Goal: Transaction & Acquisition: Purchase product/service

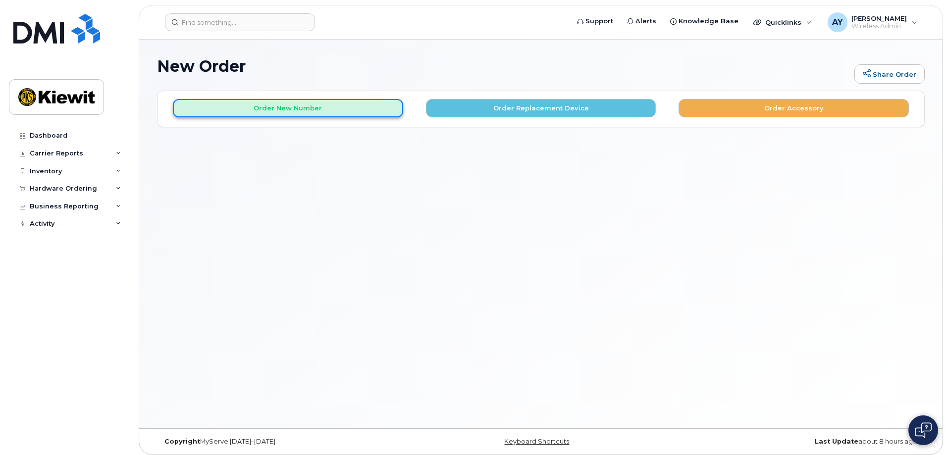
click at [344, 112] on button "Order New Number" at bounding box center [288, 108] width 230 height 18
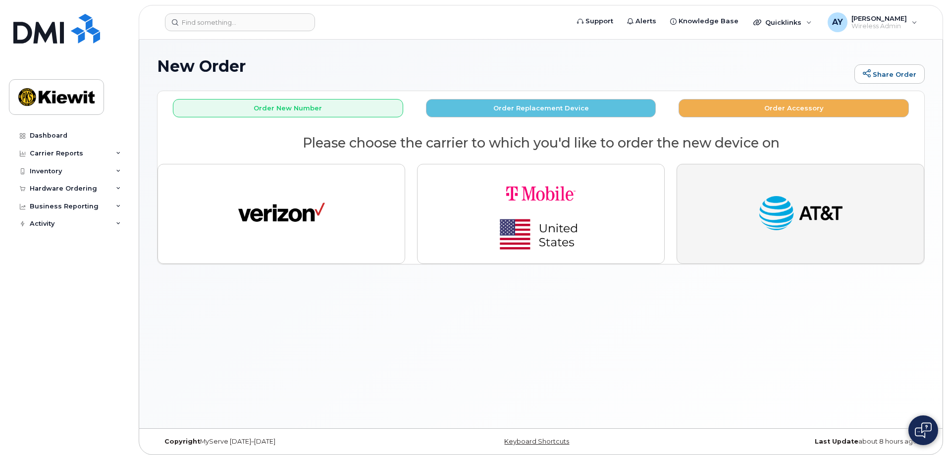
click at [817, 214] on img "button" at bounding box center [800, 214] width 87 height 45
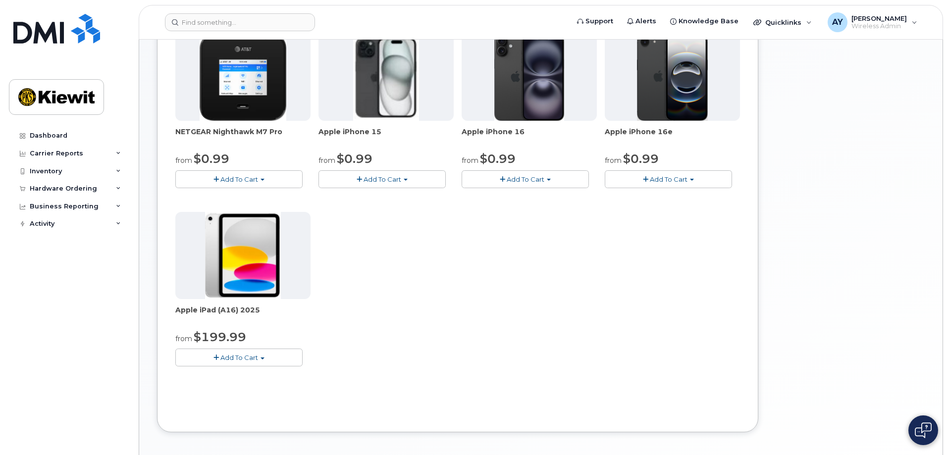
scroll to position [202, 0]
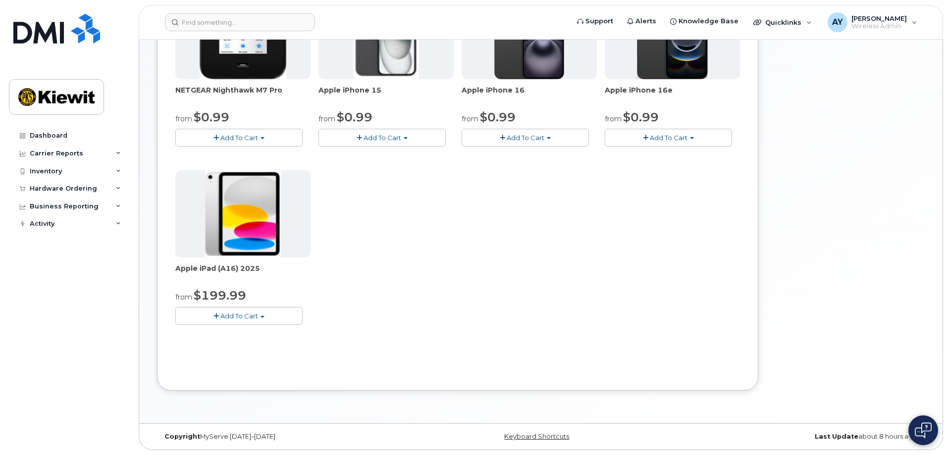
click at [242, 320] on button "Add To Cart" at bounding box center [238, 315] width 127 height 17
click at [452, 237] on div "NETGEAR Nighthawk M7 Pro from $0.99 Add To Cart $0.99 - 2 Year Activation $449.…" at bounding box center [457, 166] width 564 height 349
click at [236, 317] on span "Add To Cart" at bounding box center [239, 316] width 38 height 8
click at [244, 345] on link "$199.99 - 2 Year Activation (128GB)" at bounding box center [246, 346] width 137 height 12
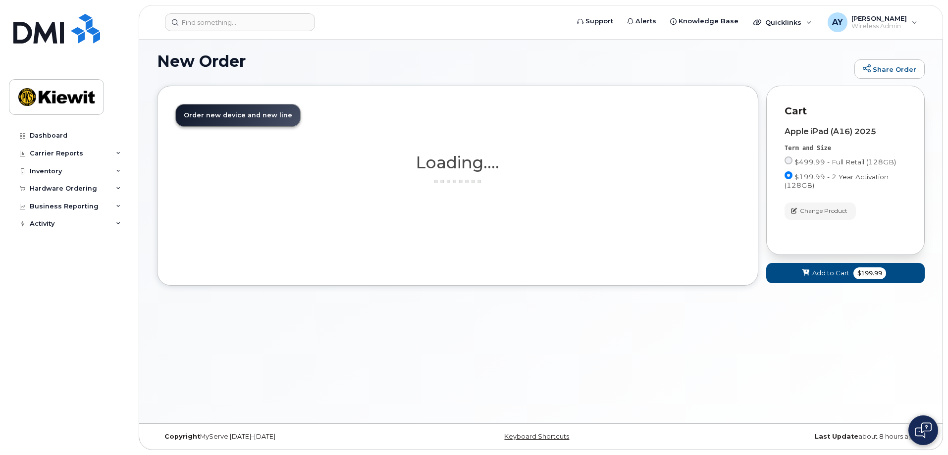
scroll to position [5, 0]
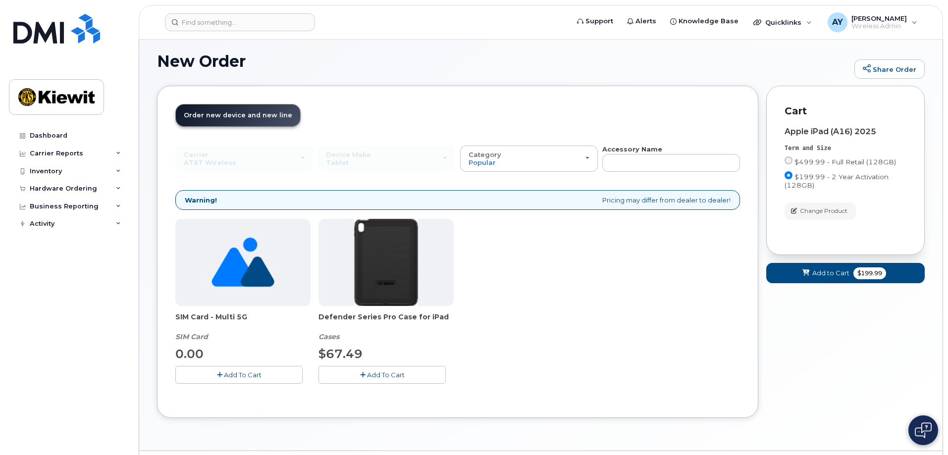
click at [261, 378] on button "Add To Cart" at bounding box center [238, 374] width 127 height 17
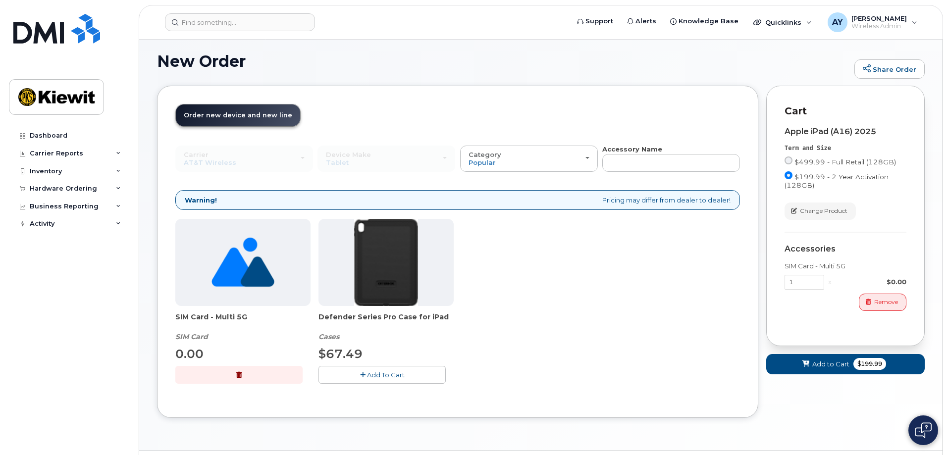
click at [365, 377] on button "Add To Cart" at bounding box center [381, 374] width 127 height 17
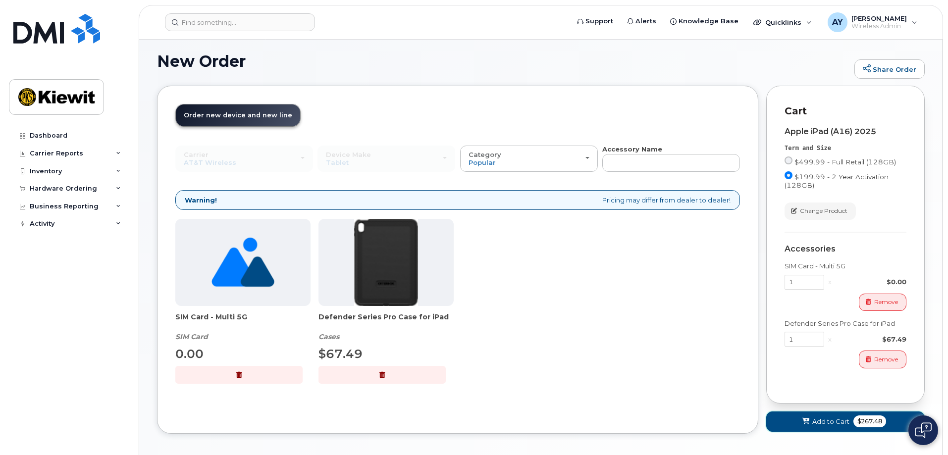
click at [814, 420] on span "Add to Cart" at bounding box center [830, 421] width 37 height 9
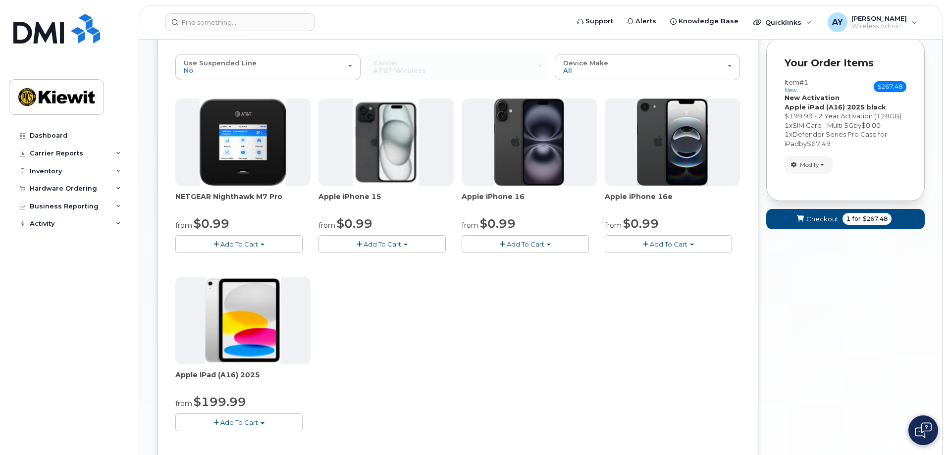
scroll to position [0, 0]
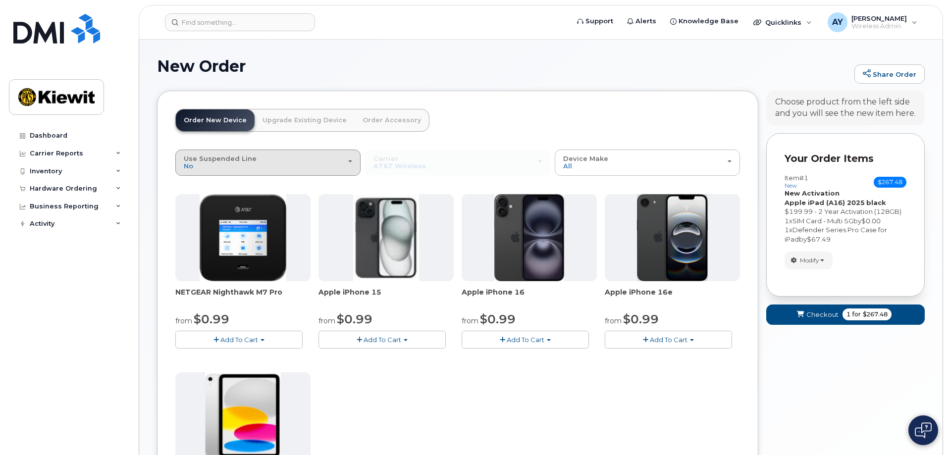
click at [351, 164] on div "Use Suspended Line No" at bounding box center [268, 162] width 168 height 15
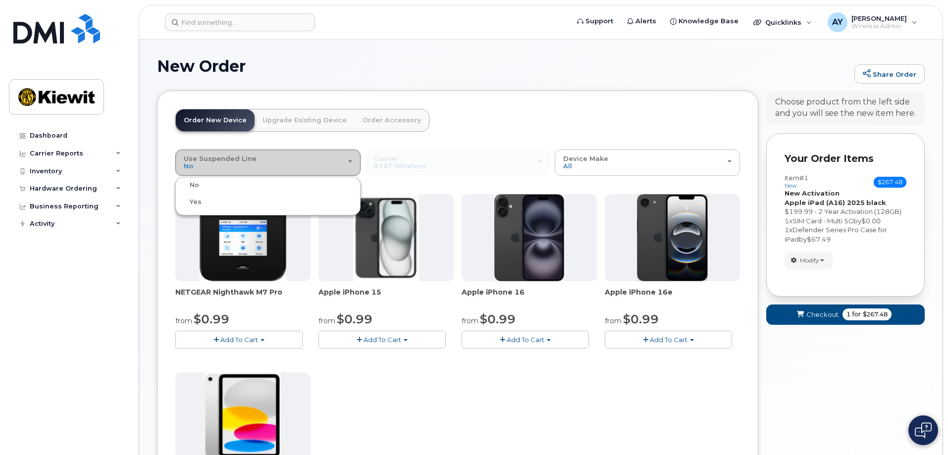
click at [351, 164] on div "Use Suspended Line No" at bounding box center [268, 162] width 168 height 15
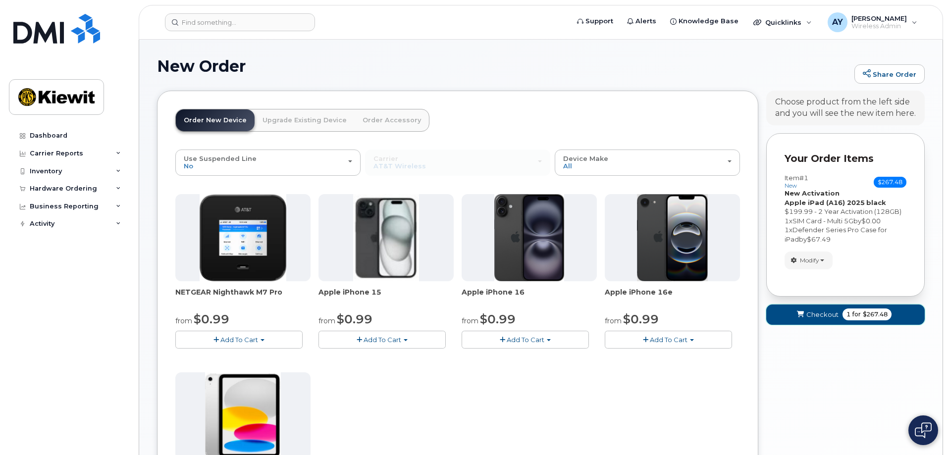
click at [777, 312] on button "Checkout 1 for $267.48" at bounding box center [845, 315] width 158 height 20
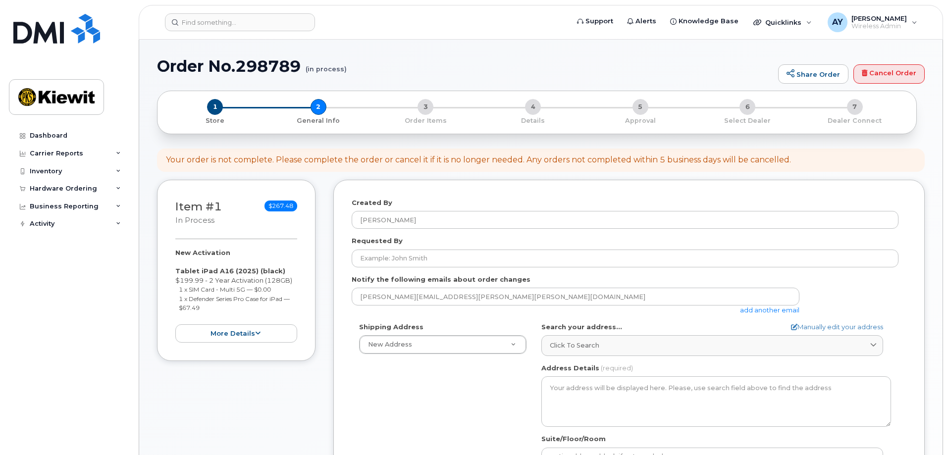
select select
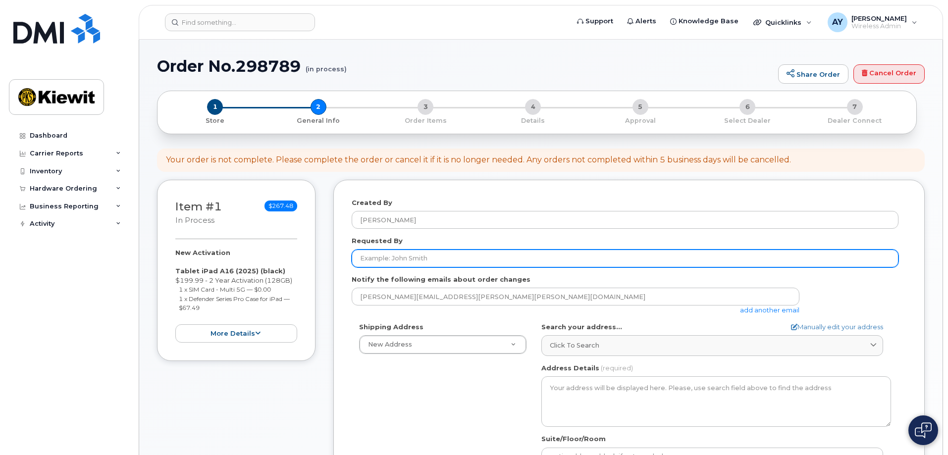
click at [411, 254] on input "Requested By" at bounding box center [625, 259] width 547 height 18
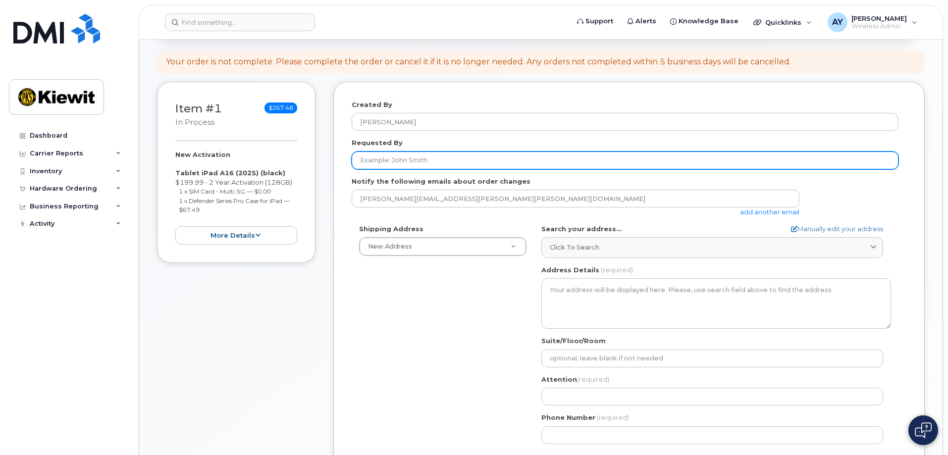
scroll to position [99, 0]
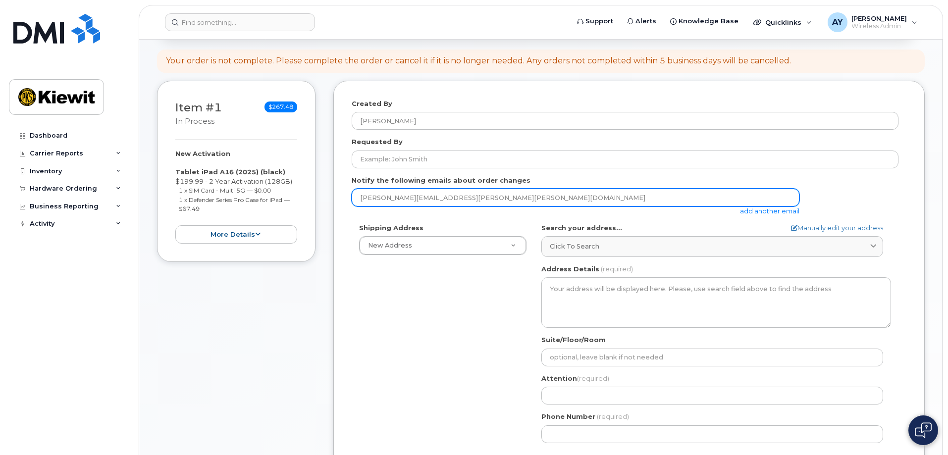
click at [412, 195] on input "[PERSON_NAME][EMAIL_ADDRESS][PERSON_NAME][PERSON_NAME][DOMAIN_NAME]" at bounding box center [576, 198] width 448 height 18
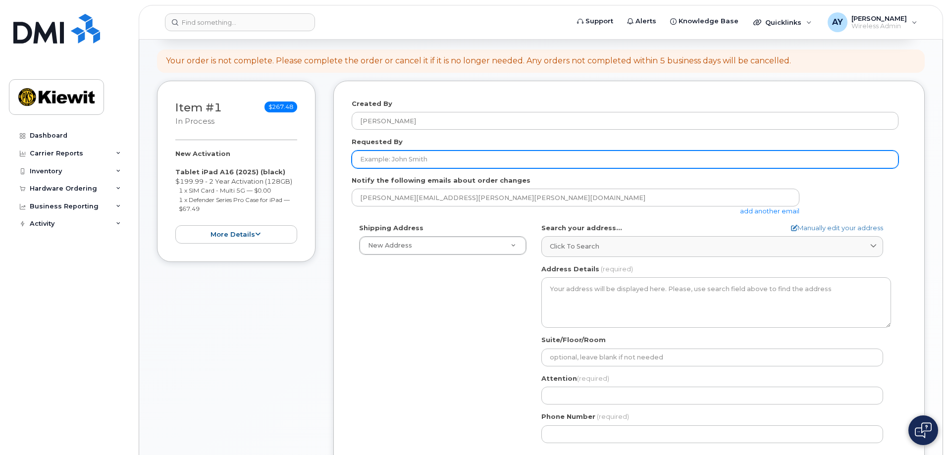
click at [395, 151] on input "Requested By" at bounding box center [625, 160] width 547 height 18
click at [418, 165] on input "Requested By" at bounding box center [625, 160] width 547 height 18
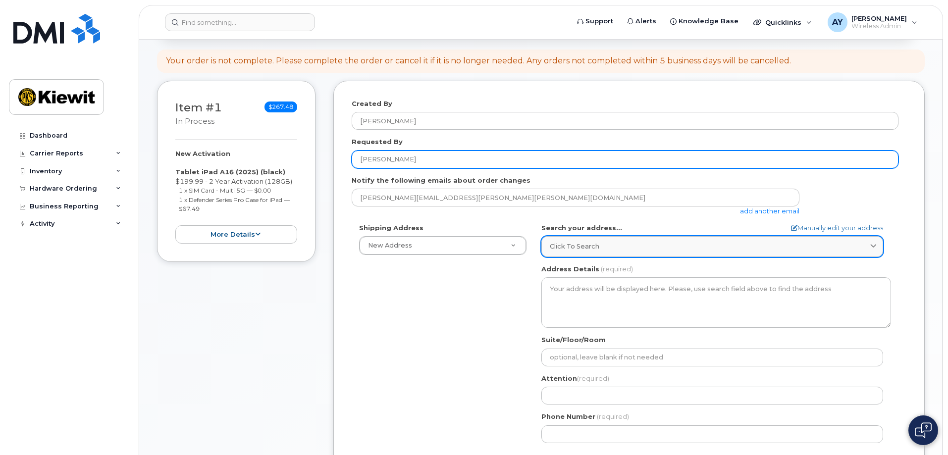
type input "[PERSON_NAME]"
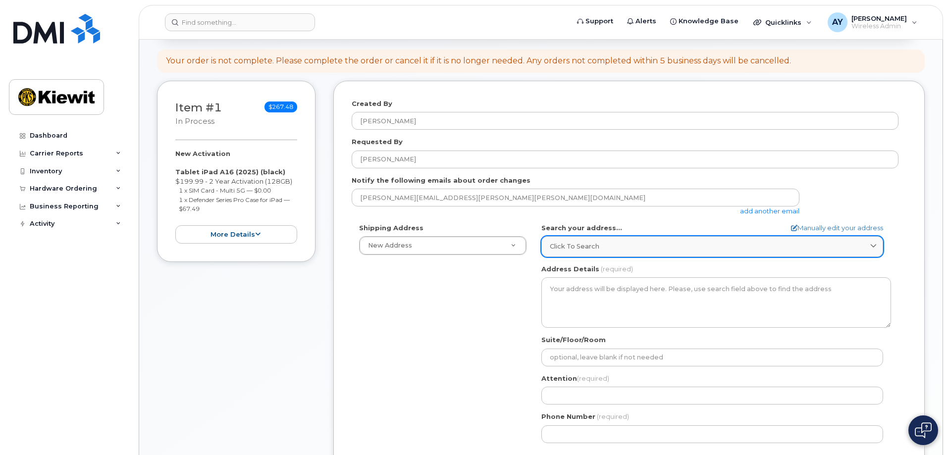
click at [574, 255] on link "Click to search" at bounding box center [712, 246] width 342 height 20
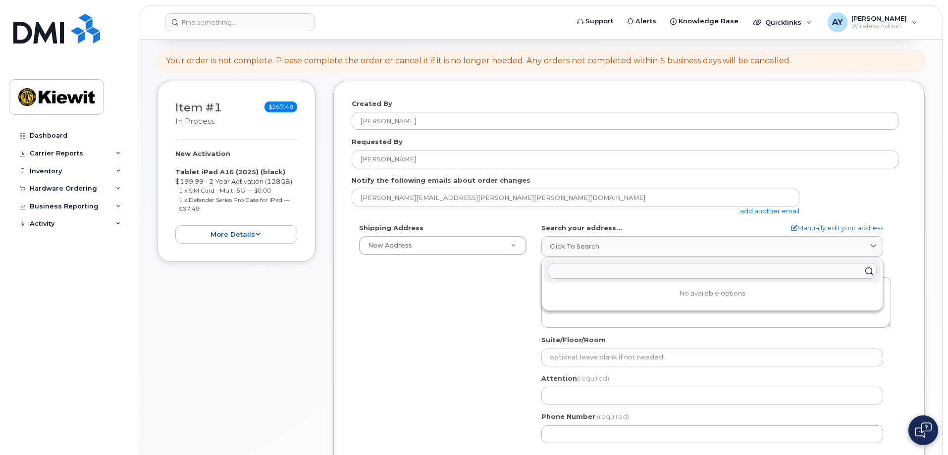
click at [649, 273] on input "text" at bounding box center [712, 271] width 329 height 16
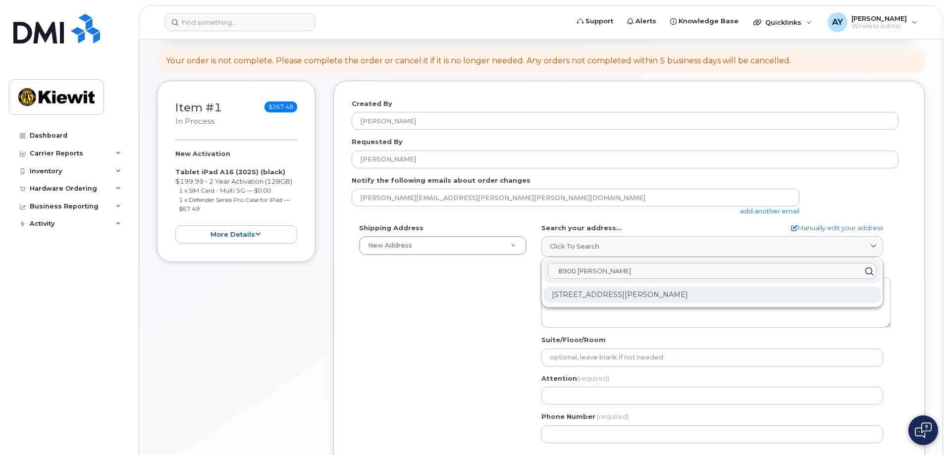
type input "8900 renn"
click at [665, 296] on div "8900 Renner Blvd Lenexa KS 66219-3049" at bounding box center [712, 295] width 337 height 16
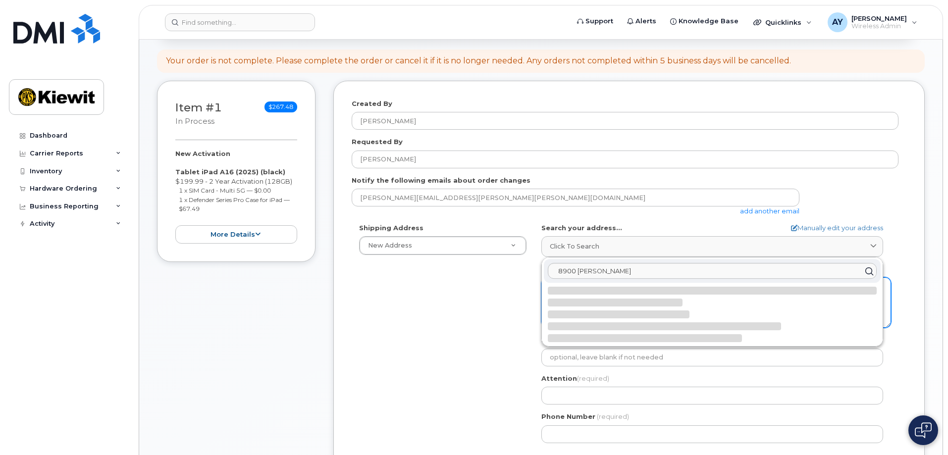
select select
type textarea "8900 Renner Blvd LENEXA KS 66219-3049 UNITED STATES"
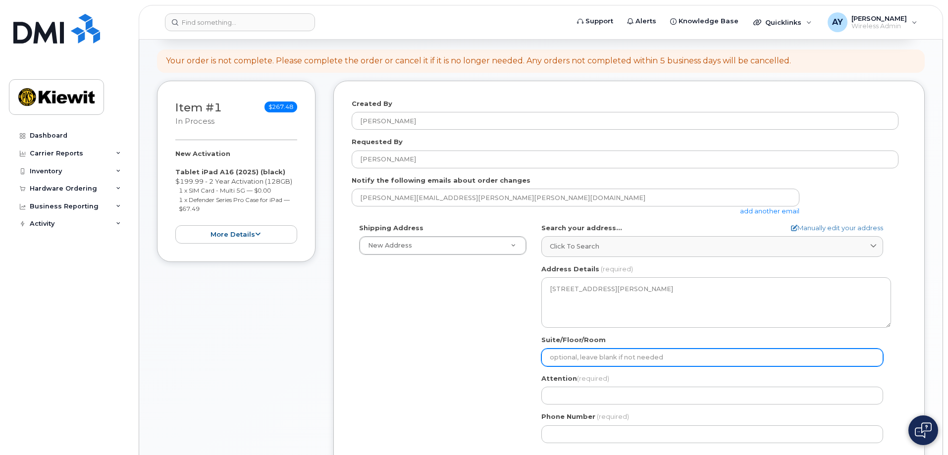
click at [579, 352] on input "Suite/Floor/Room" at bounding box center [712, 358] width 342 height 18
select select
type input "9"
select select
type input "97"
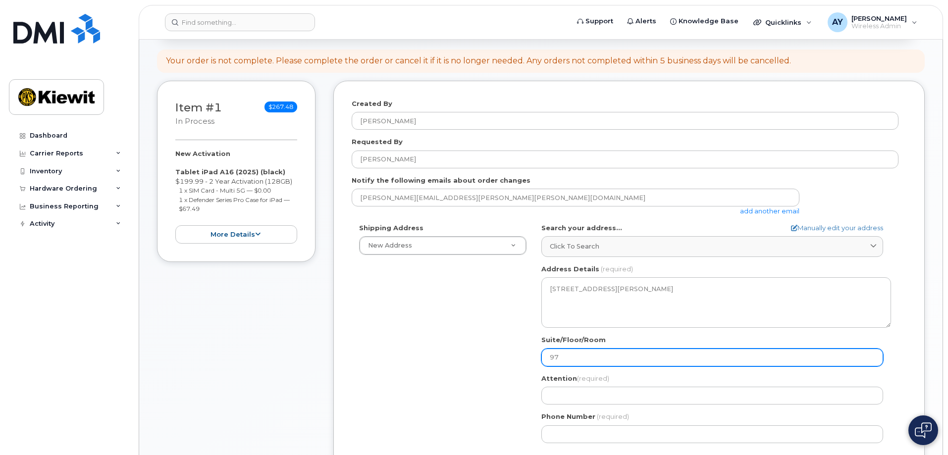
select select
type input "970"
select select
type input "9701"
select select
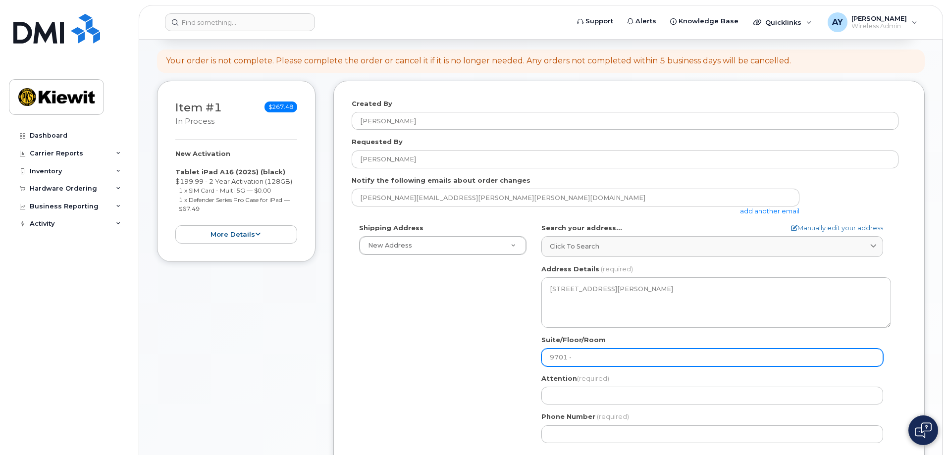
type input "9701 -"
select select
type input "9701 - 2"
select select
type input "9701 - 2S"
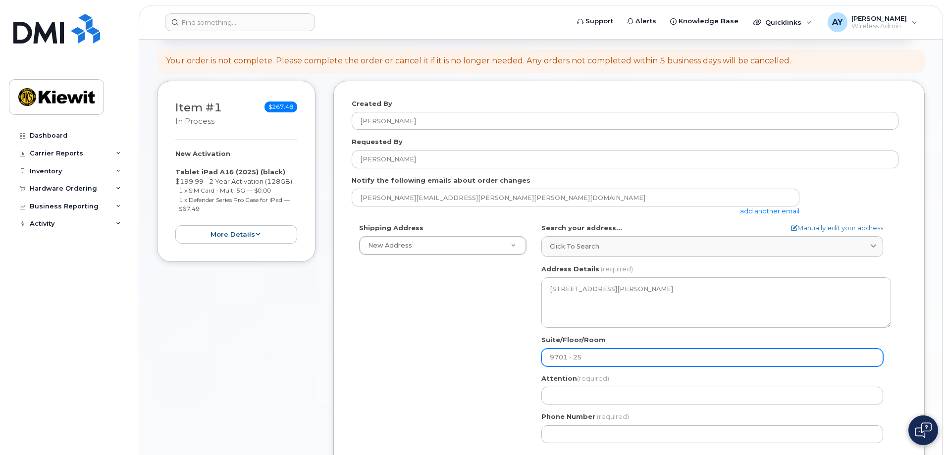
select select
type input "9701 - 2S-"
select select
type input "9701 - 2S-8"
select select
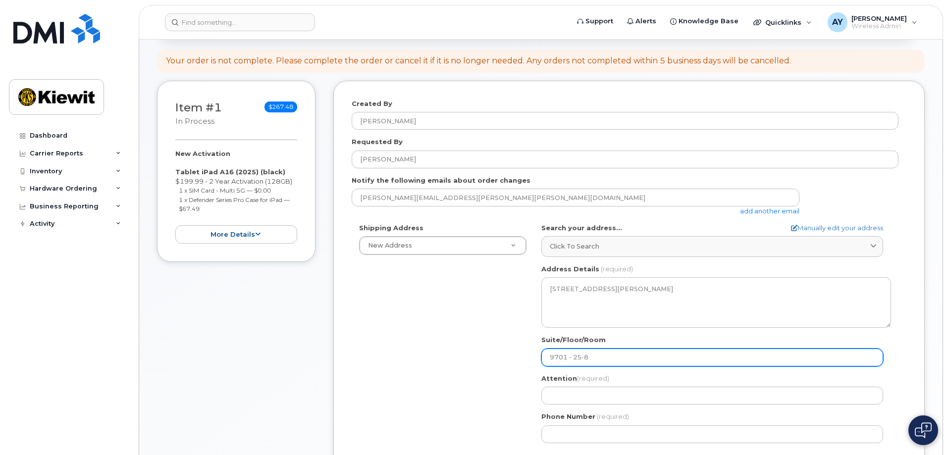
type input "9701 - 2S-84"
select select
type input "9701 - 2S-841"
select select
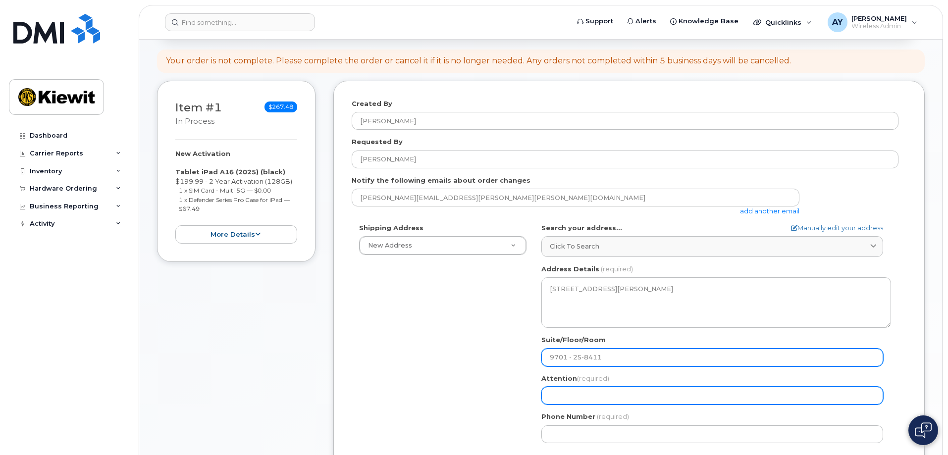
type input "9701 - 2S-8411"
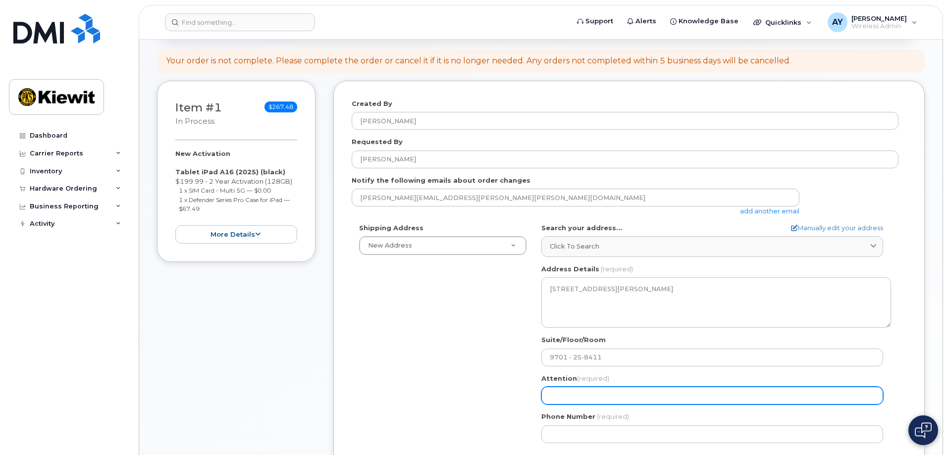
click at [582, 397] on input "Attention (required)" at bounding box center [712, 396] width 342 height 18
paste input "[PERSON_NAME]"
select select
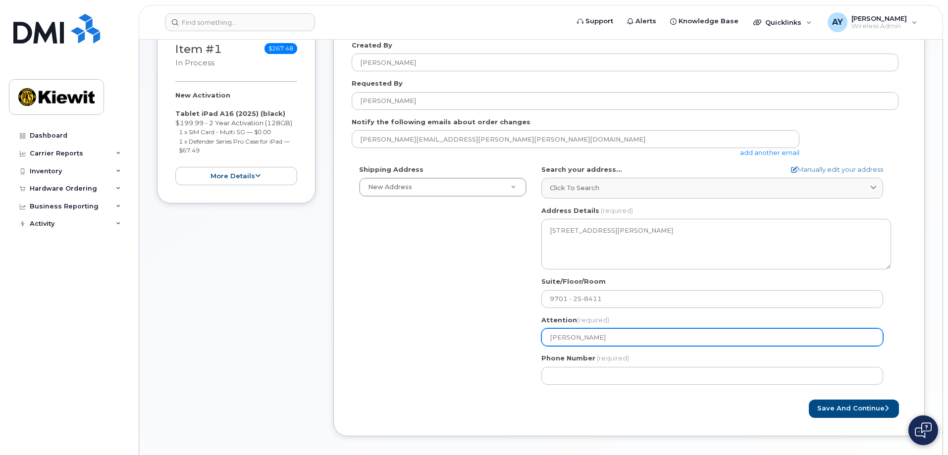
scroll to position [248, 0]
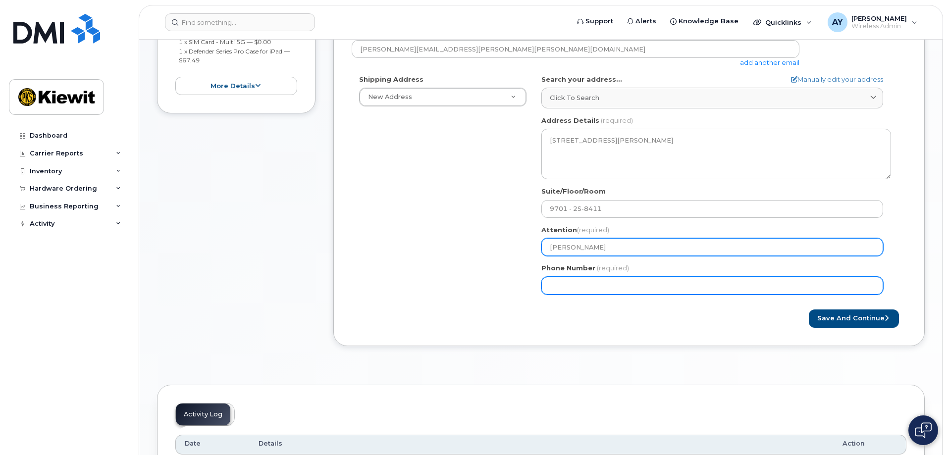
type input "[PERSON_NAME]"
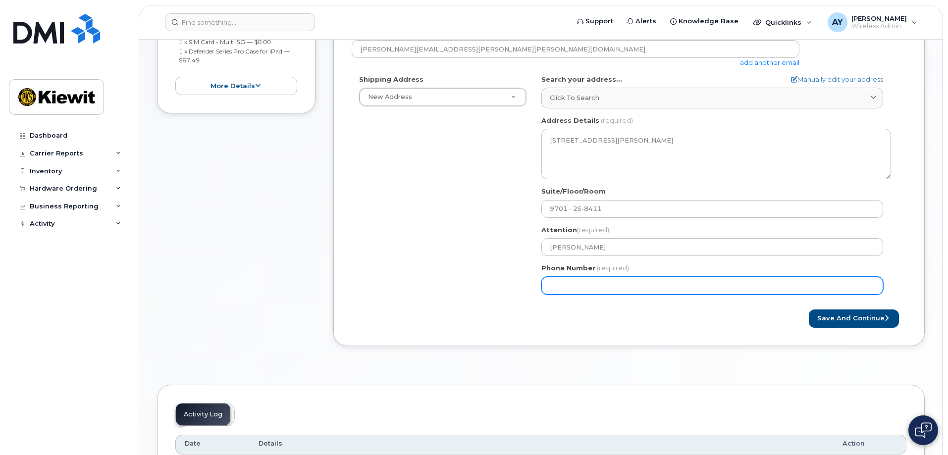
click at [577, 289] on input "Phone Number" at bounding box center [712, 286] width 342 height 18
click at [582, 289] on input "Phone Number" at bounding box center [712, 286] width 342 height 18
paste input "7636456741"
select select
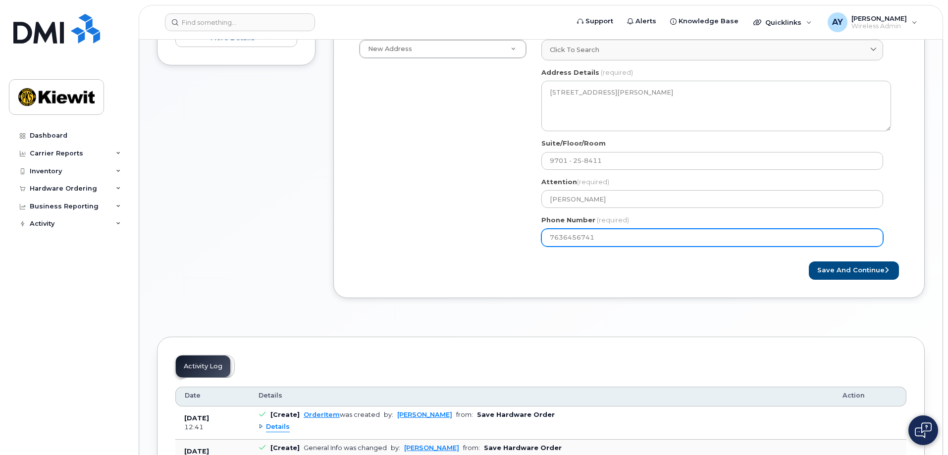
scroll to position [297, 0]
type input "7636456741"
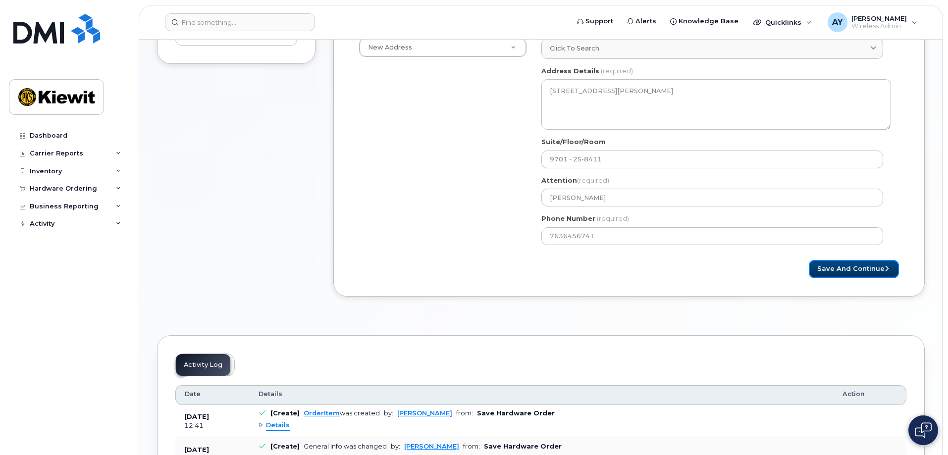
drag, startPoint x: 833, startPoint y: 276, endPoint x: 777, endPoint y: 309, distance: 65.5
click at [833, 275] on button "Save and Continue" at bounding box center [854, 269] width 90 height 18
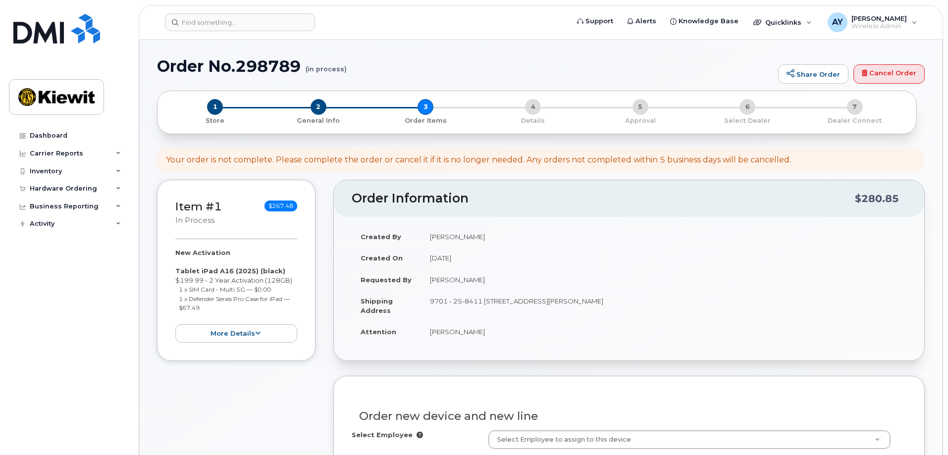
select select
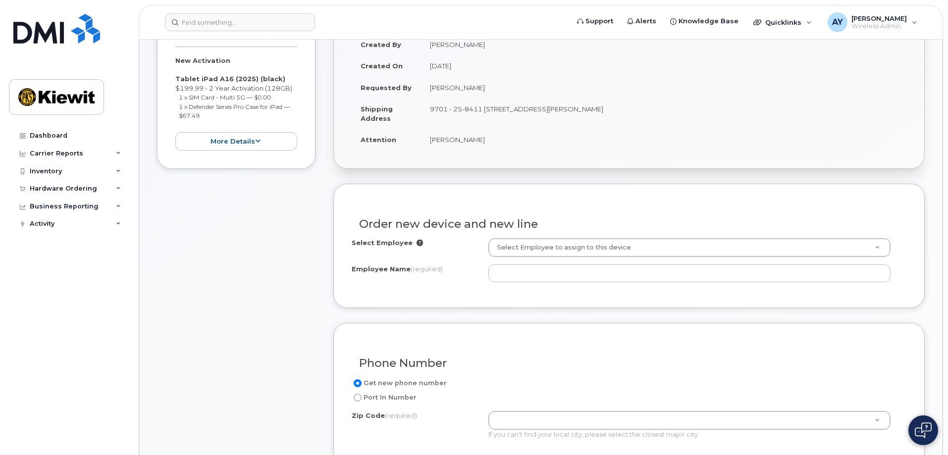
scroll to position [198, 0]
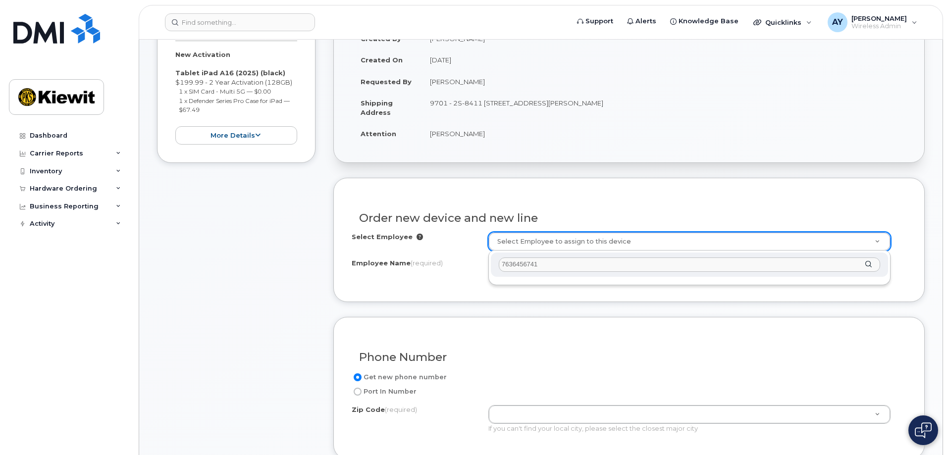
click at [519, 261] on input "7636456741" at bounding box center [689, 264] width 381 height 14
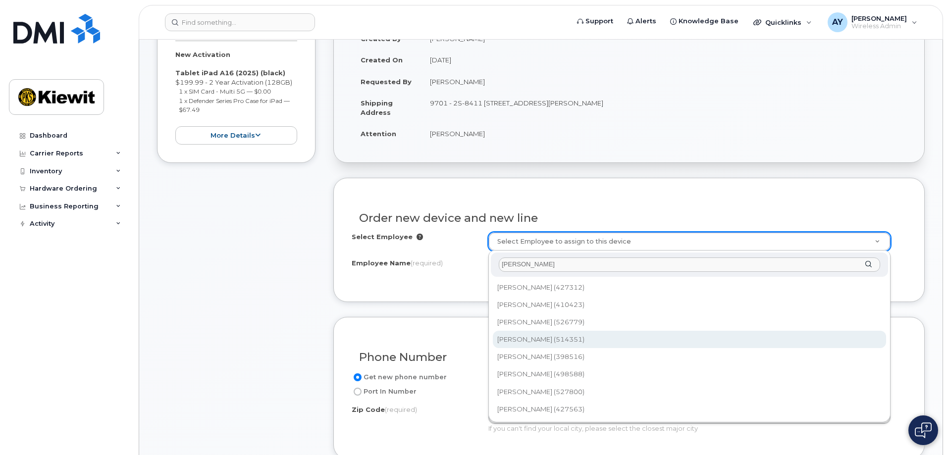
type input "madelyn"
type input "2164071"
type input "[PERSON_NAME]"
type input "5601 Green Valley Drive, Suite 700"
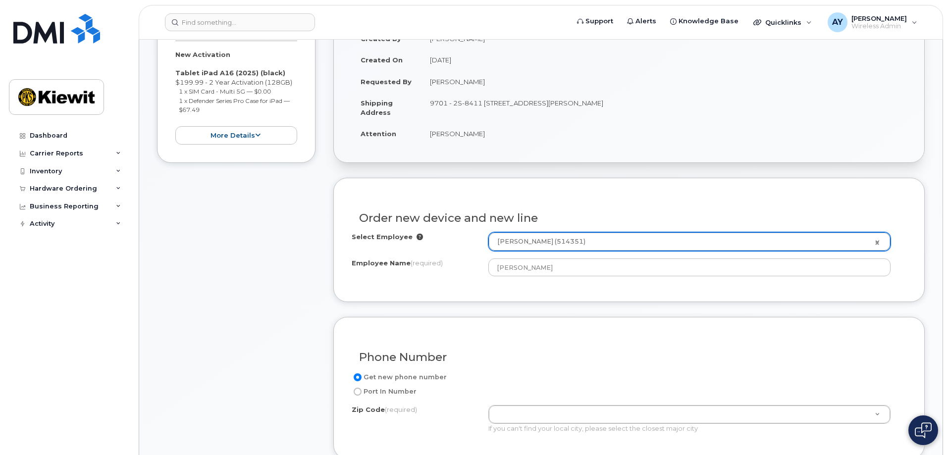
scroll to position [347, 0]
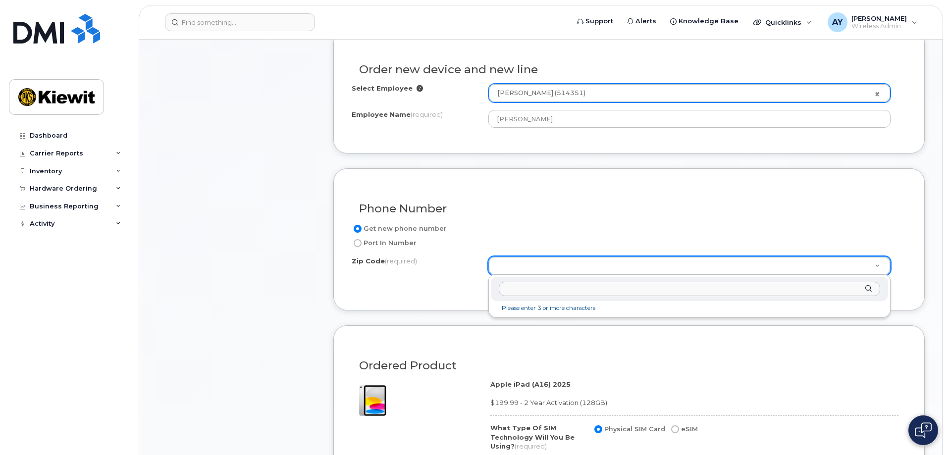
click at [565, 289] on input "Zip Code (required)" at bounding box center [689, 289] width 381 height 14
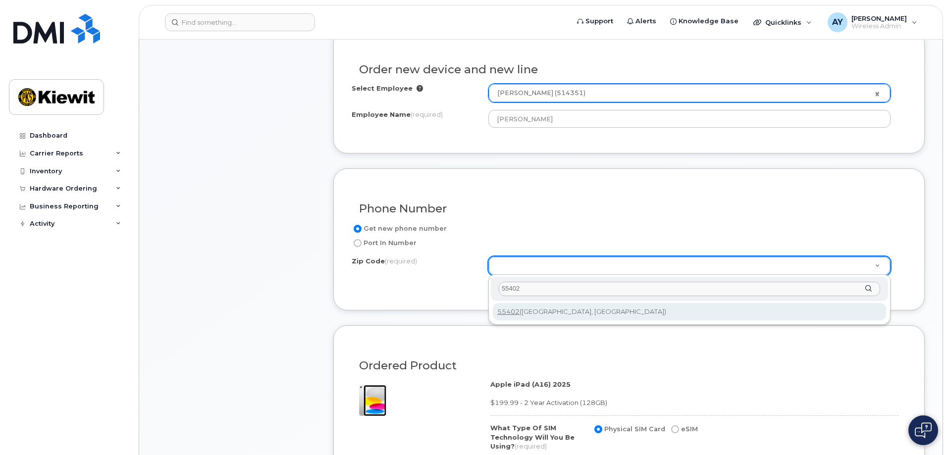
type input "55402"
type input "55402 (Minneapolis, MN)"
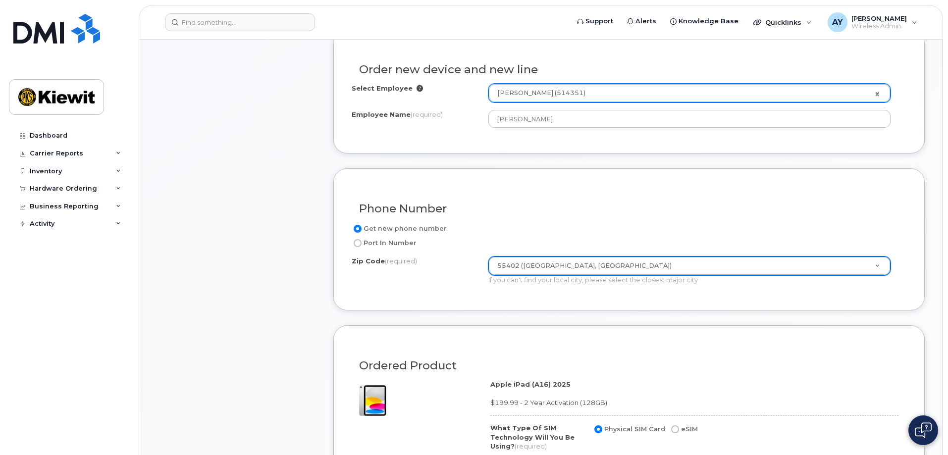
click at [245, 299] on div "Item #1 in process $267.48 New Activation Tablet iPad A16 (2025) (black) $199.9…" at bounding box center [236, 301] width 158 height 936
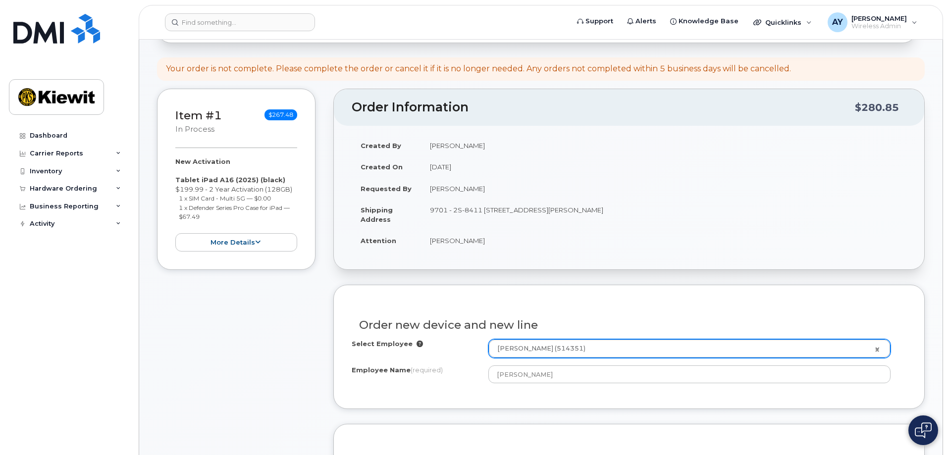
scroll to position [0, 0]
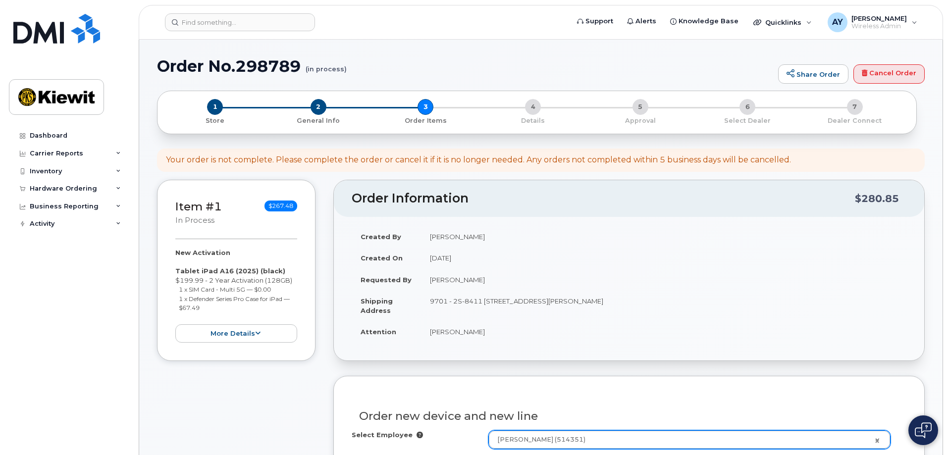
drag, startPoint x: 584, startPoint y: 301, endPoint x: 606, endPoint y: 302, distance: 21.3
click at [606, 302] on td "9701 - 2S-8411 [STREET_ADDRESS][PERSON_NAME]" at bounding box center [663, 305] width 485 height 31
copy td "66219"
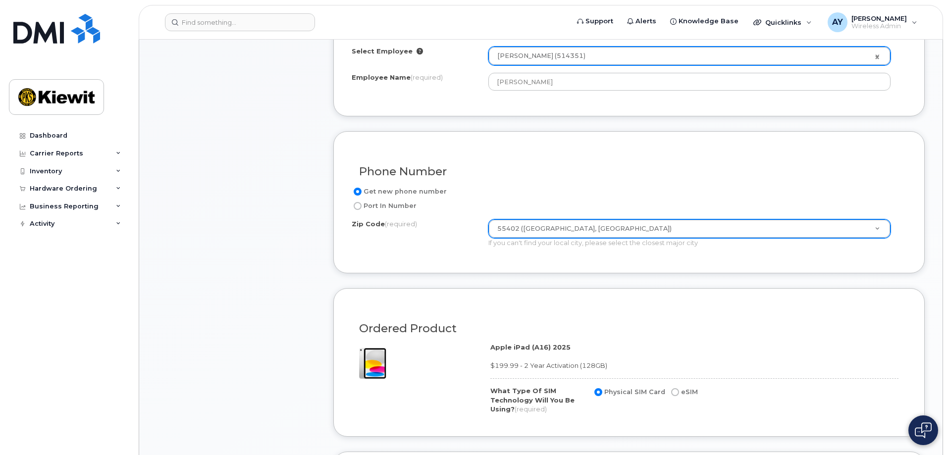
scroll to position [396, 0]
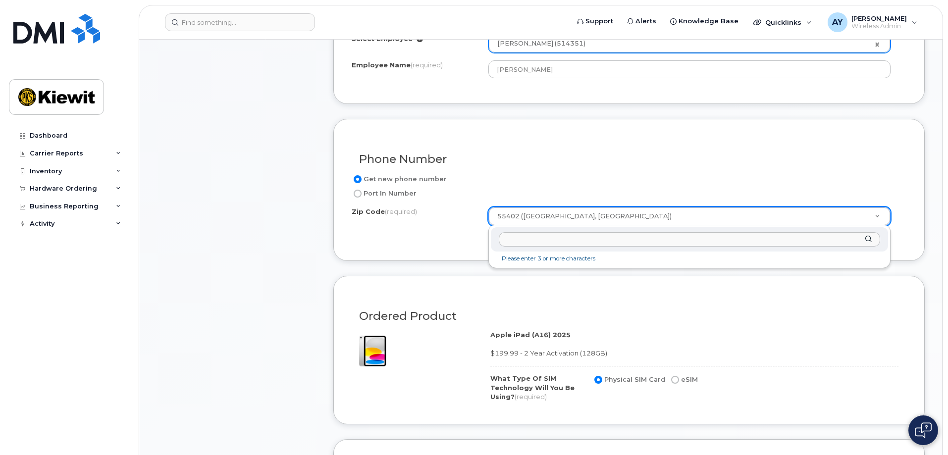
paste input "66219"
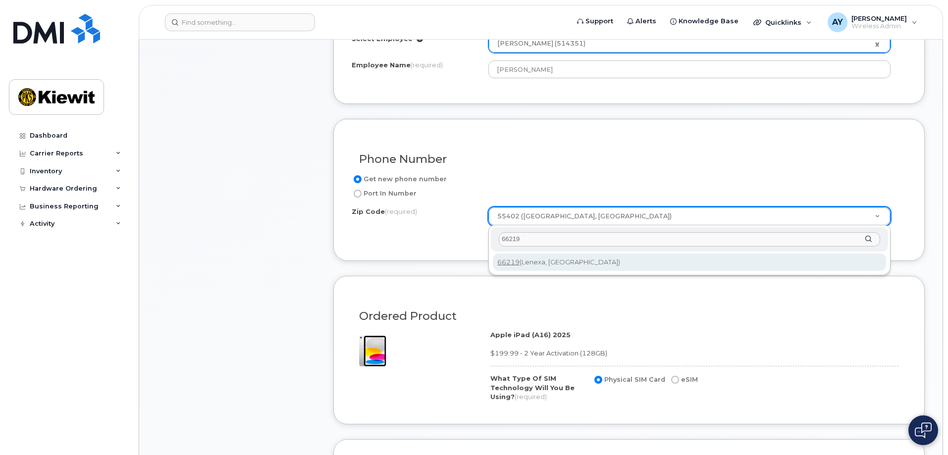
type input "66219"
type input "66219 (Lenexa, KS)"
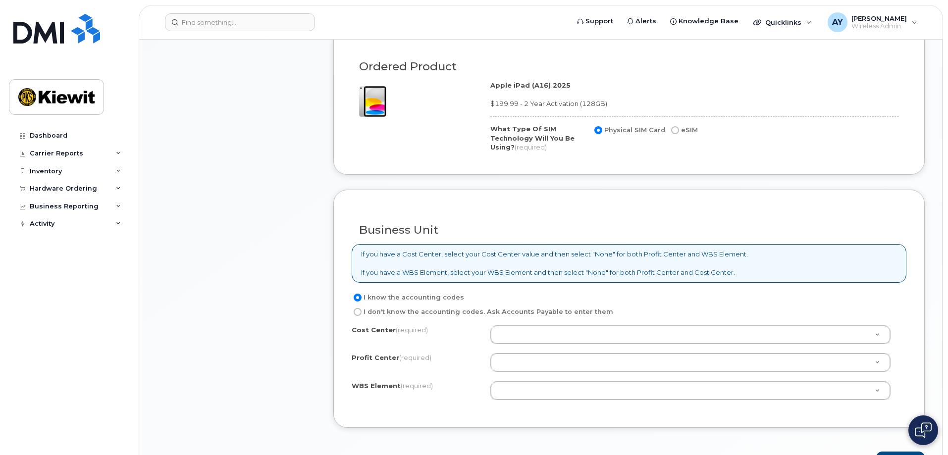
scroll to position [792, 0]
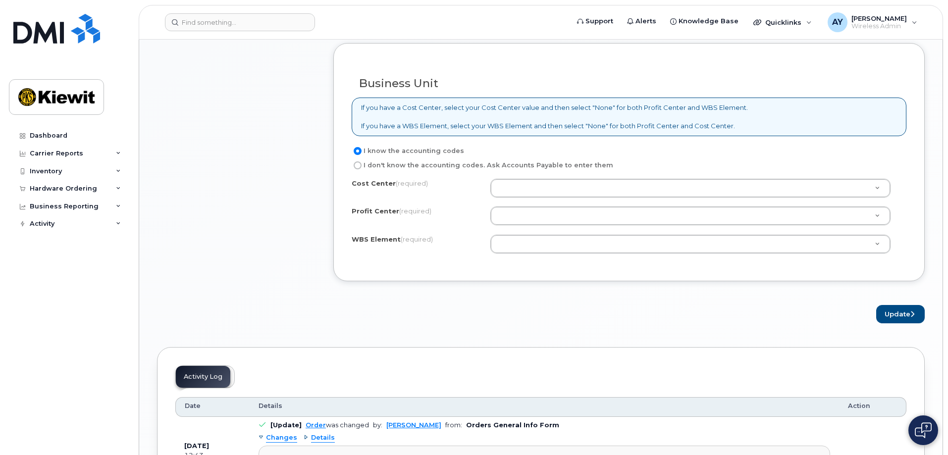
click at [401, 169] on label "I don't know the accounting codes. Ask Accounts Payable to enter them" at bounding box center [482, 165] width 261 height 12
click at [361, 169] on input "I don't know the accounting codes. Ask Accounts Payable to enter them" at bounding box center [358, 165] width 8 height 8
radio input "true"
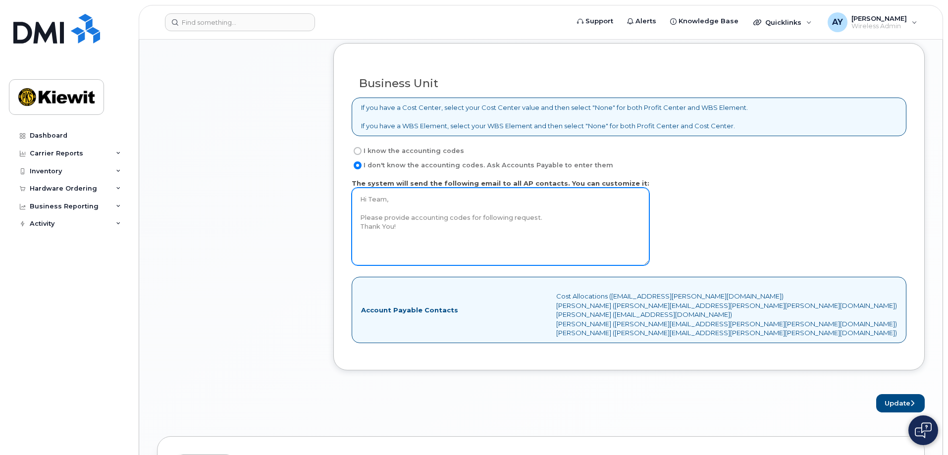
click at [444, 232] on textarea "Hi Team, Please provide accounting codes for following request. Thank You!" at bounding box center [501, 227] width 298 height 78
click at [550, 217] on textarea "Hi Team, Please provide accounting codes for following request. Thank You!" at bounding box center [501, 227] width 298 height 78
paste textarea "106431.1087"
type textarea "Hi Team, Please provide accounting codes for following request. WBS: 106431.108…"
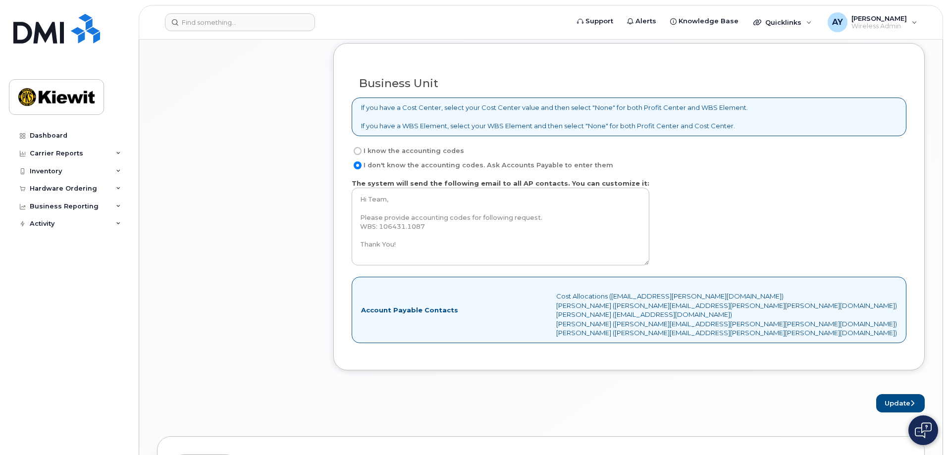
click at [372, 153] on label "I know the accounting codes" at bounding box center [408, 151] width 112 height 12
click at [361, 153] on input "I know the accounting codes" at bounding box center [358, 151] width 8 height 8
radio input "true"
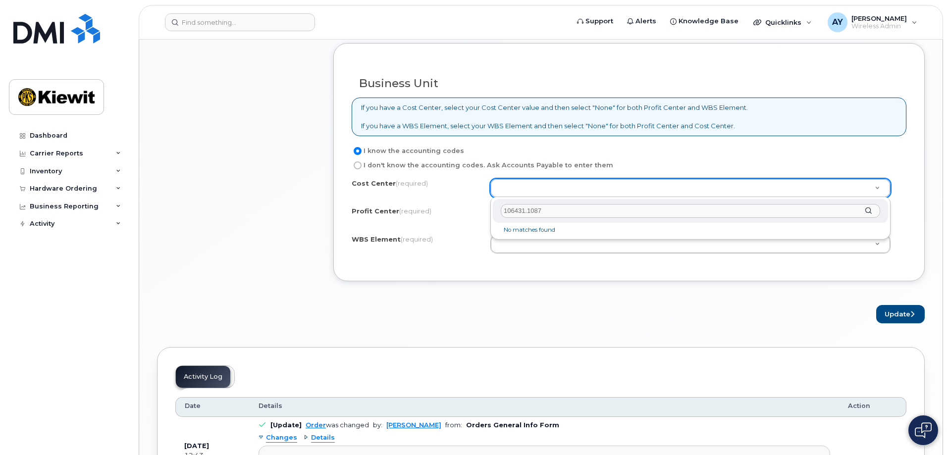
drag, startPoint x: 550, startPoint y: 211, endPoint x: 259, endPoint y: 249, distance: 293.6
click at [262, 249] on body "Support Alerts Knowledge Base Quicklinks Suspend / Cancel Device Change SIM Car…" at bounding box center [474, 30] width 948 height 1644
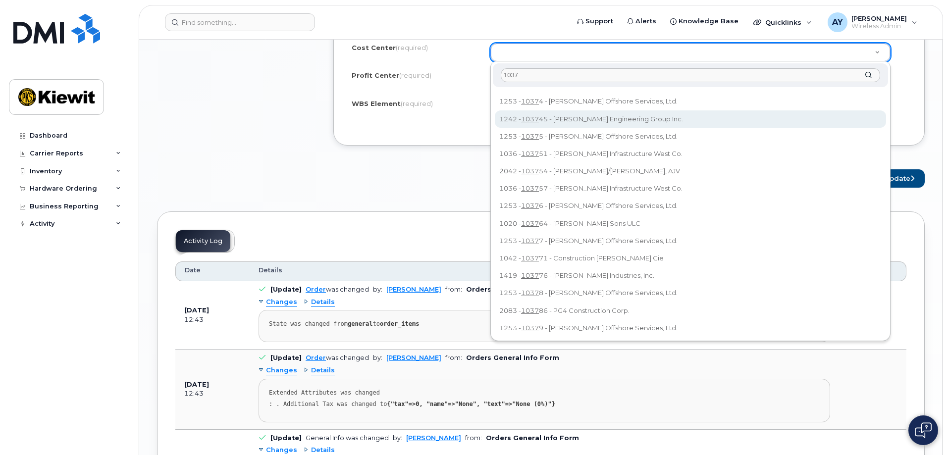
scroll to position [693, 0]
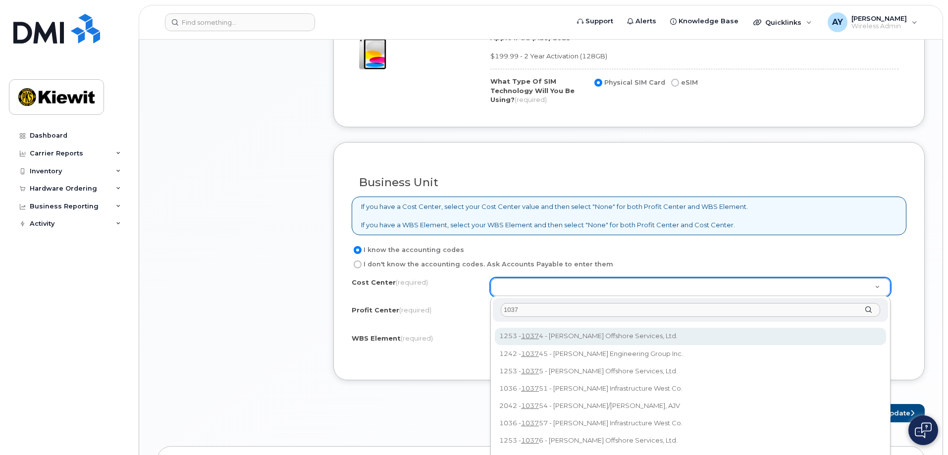
drag, startPoint x: 456, startPoint y: 308, endPoint x: 369, endPoint y: 322, distance: 87.3
click at [385, 317] on body "Support Alerts Knowledge Base Quicklinks Suspend / Cancel Device Change SIM Car…" at bounding box center [474, 129] width 948 height 1644
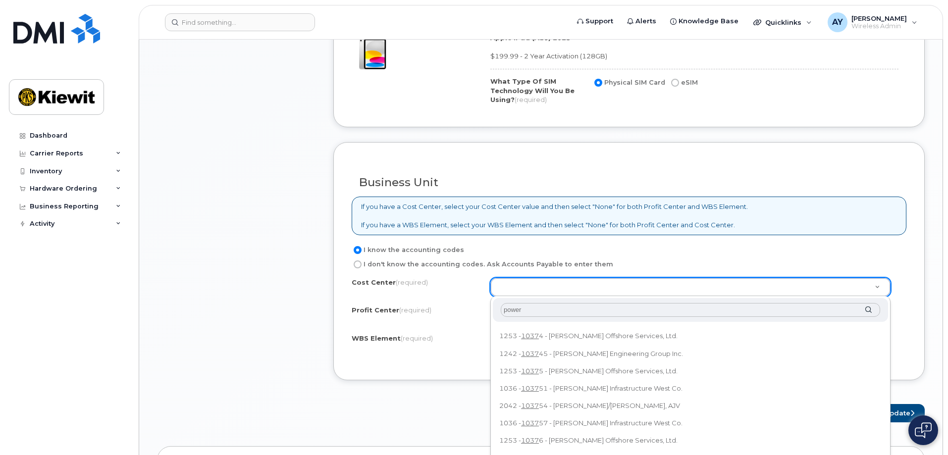
scroll to position [0, 0]
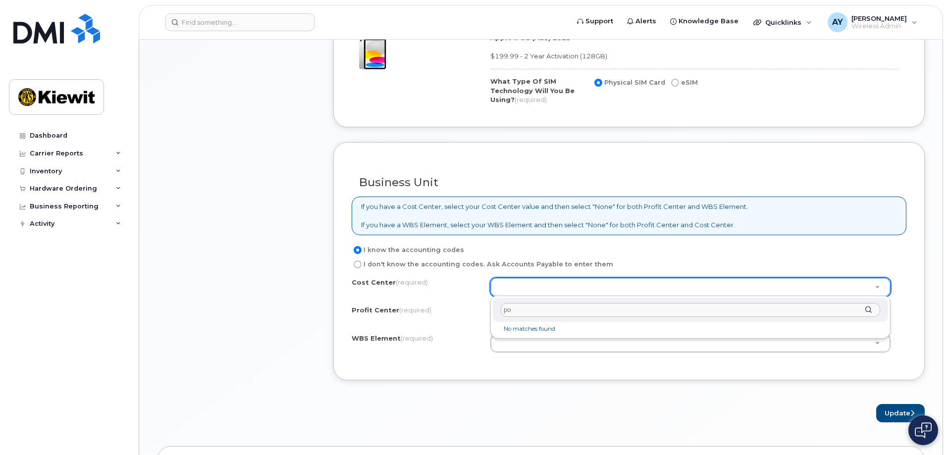
type input "p"
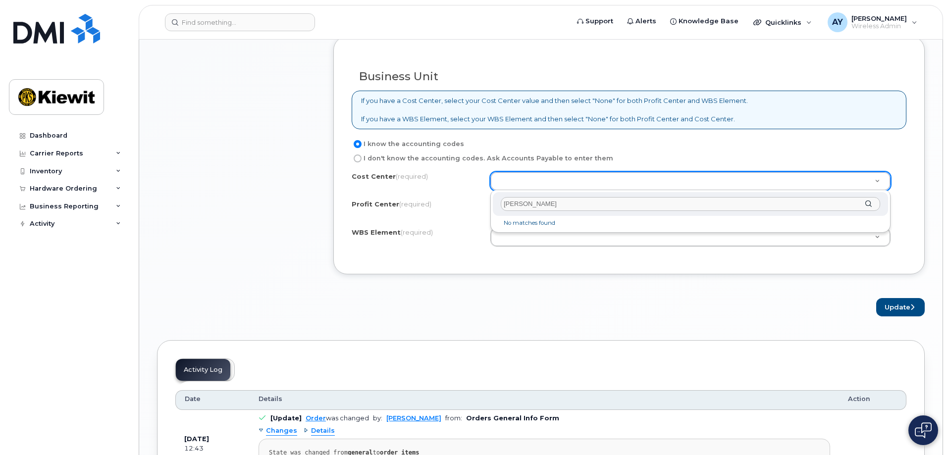
scroll to position [842, 0]
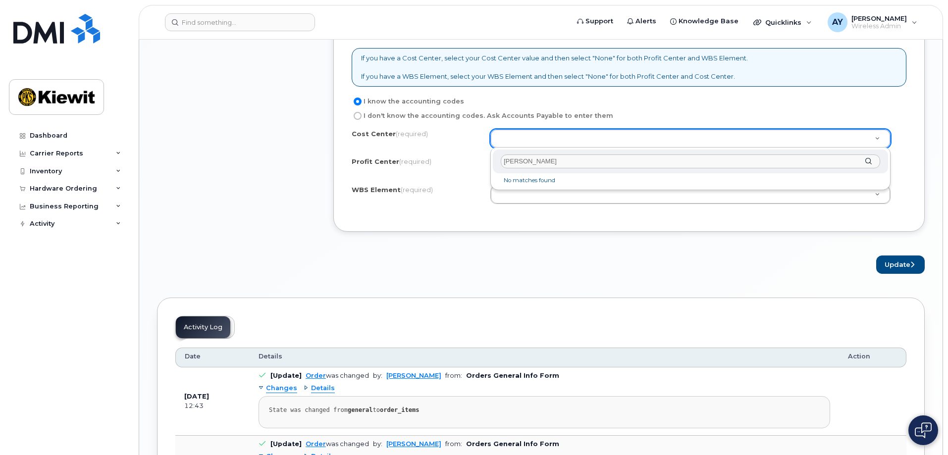
click at [519, 162] on input "kiewit" at bounding box center [690, 161] width 379 height 14
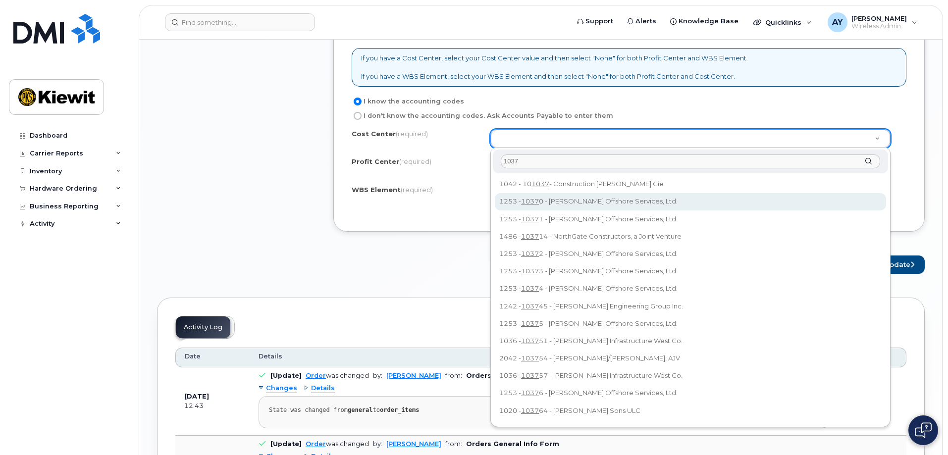
drag, startPoint x: 525, startPoint y: 160, endPoint x: 422, endPoint y: 159, distance: 103.5
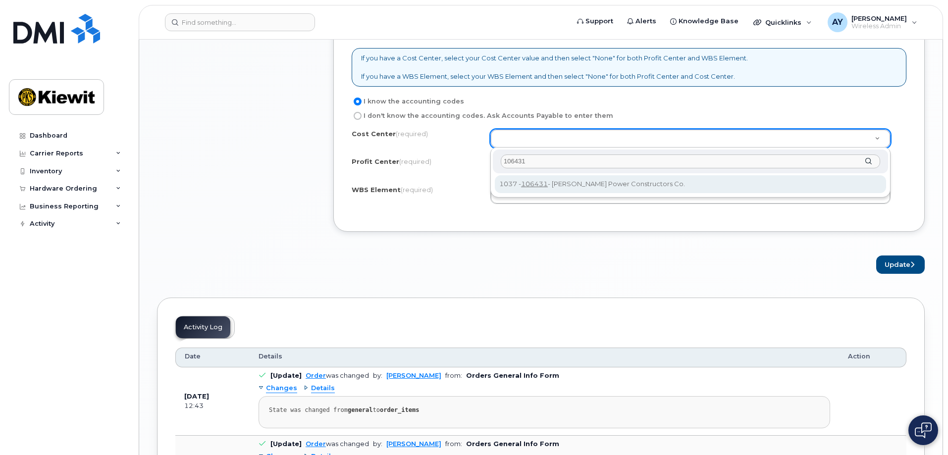
type input "106431"
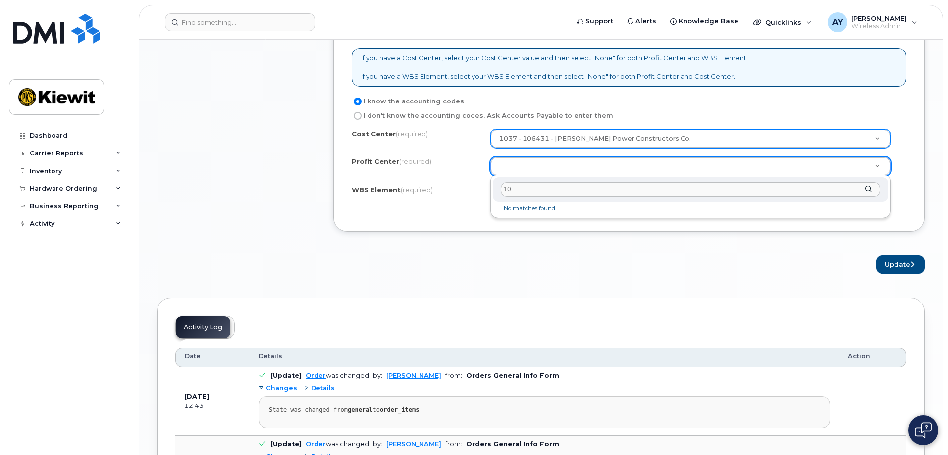
type input "1"
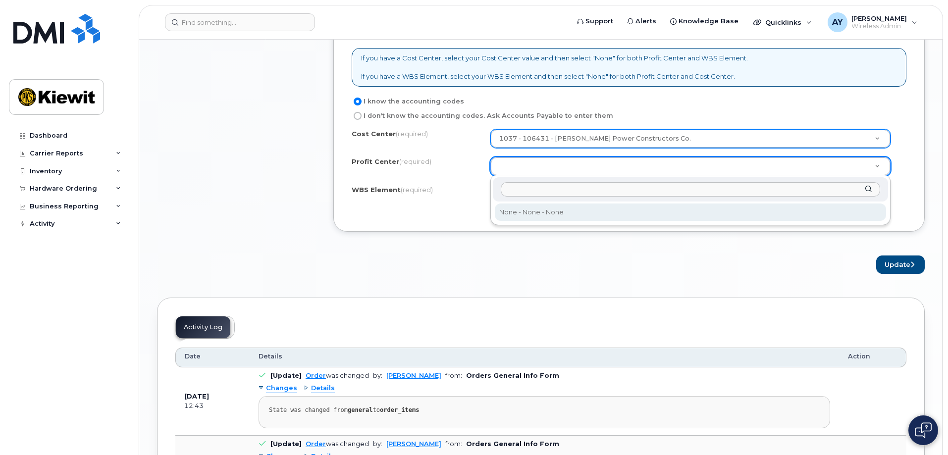
select select "None"
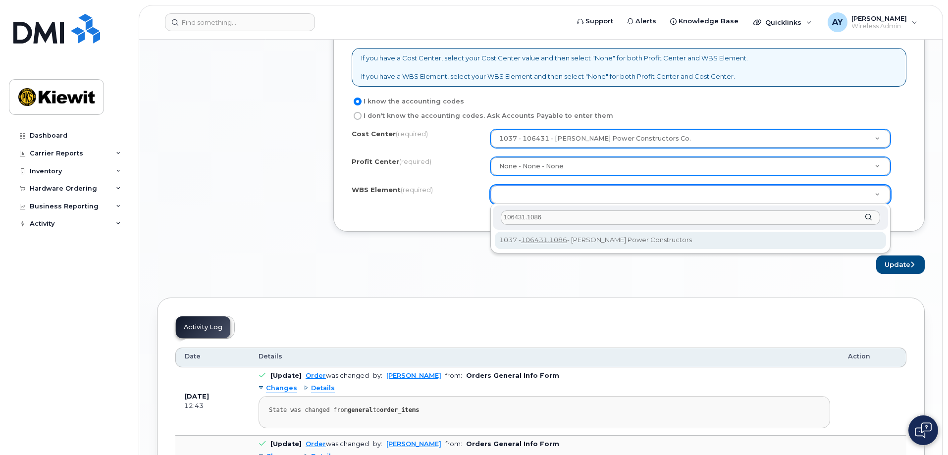
type input "106431.1086"
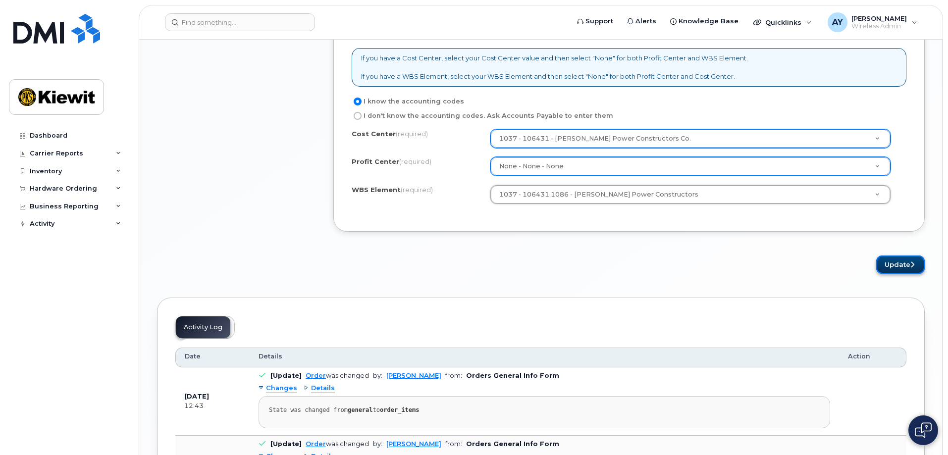
click at [906, 265] on button "Update" at bounding box center [900, 264] width 49 height 18
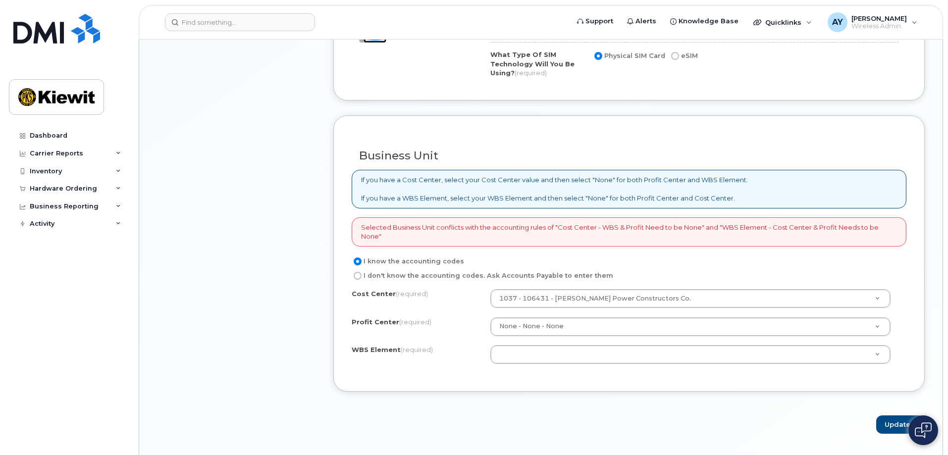
scroll to position [743, 0]
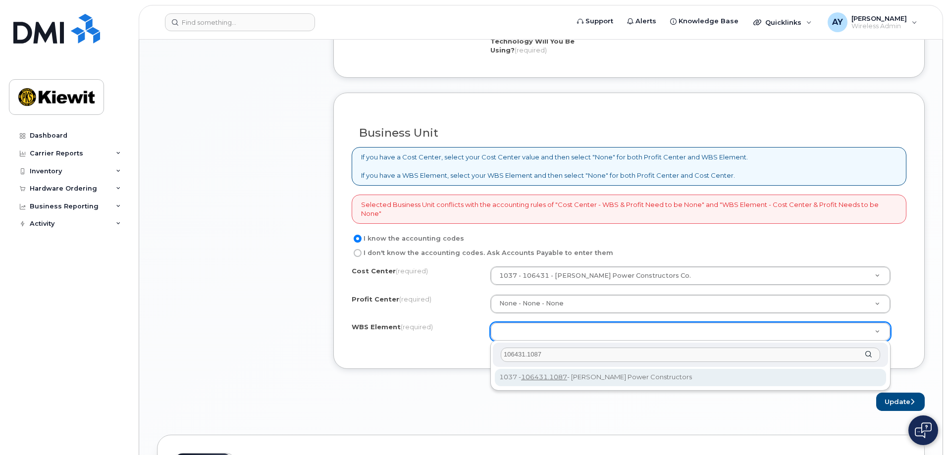
type input "106431.1087"
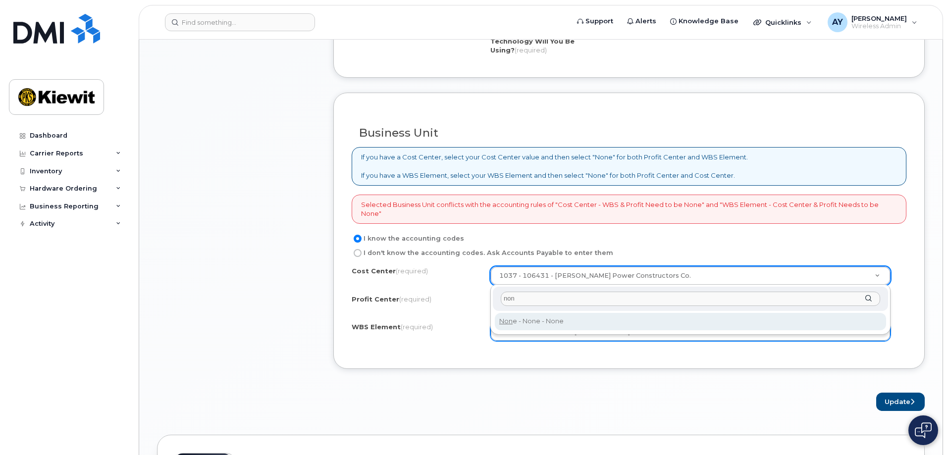
type input "non"
type input "None"
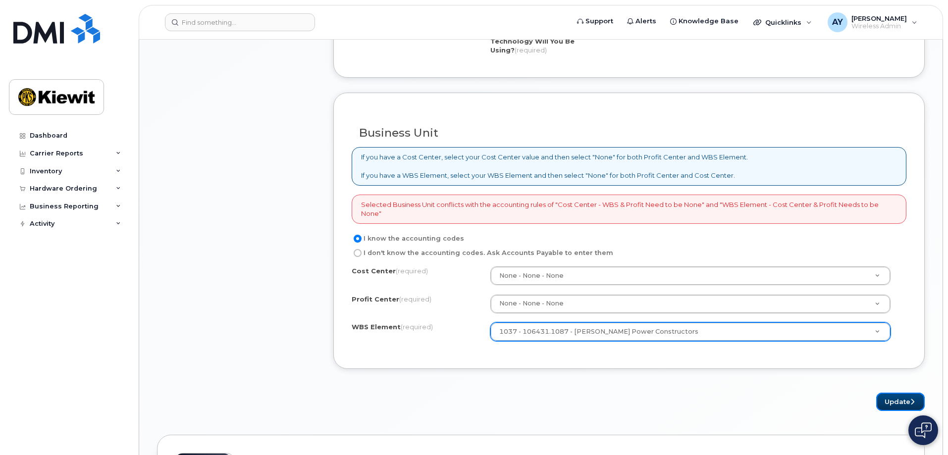
drag, startPoint x: 898, startPoint y: 407, endPoint x: 882, endPoint y: 431, distance: 29.4
click at [898, 407] on button "Update" at bounding box center [900, 402] width 49 height 18
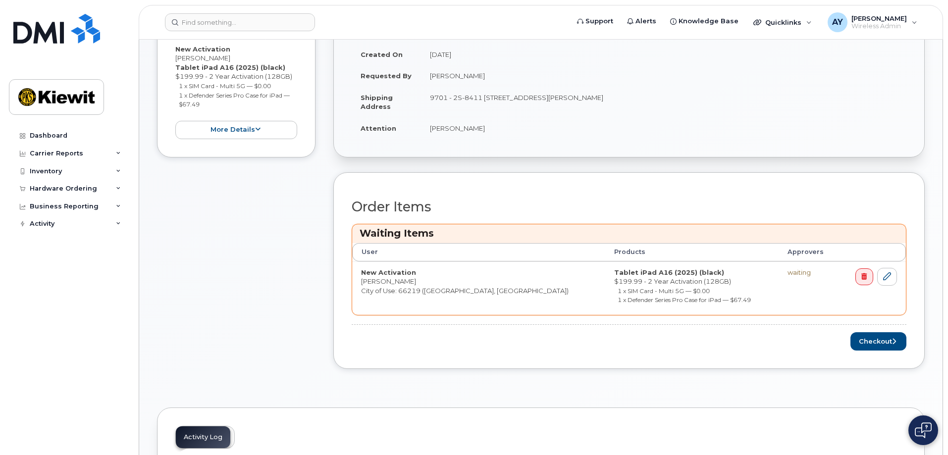
scroll to position [248, 0]
click at [875, 339] on button "Checkout" at bounding box center [878, 340] width 56 height 18
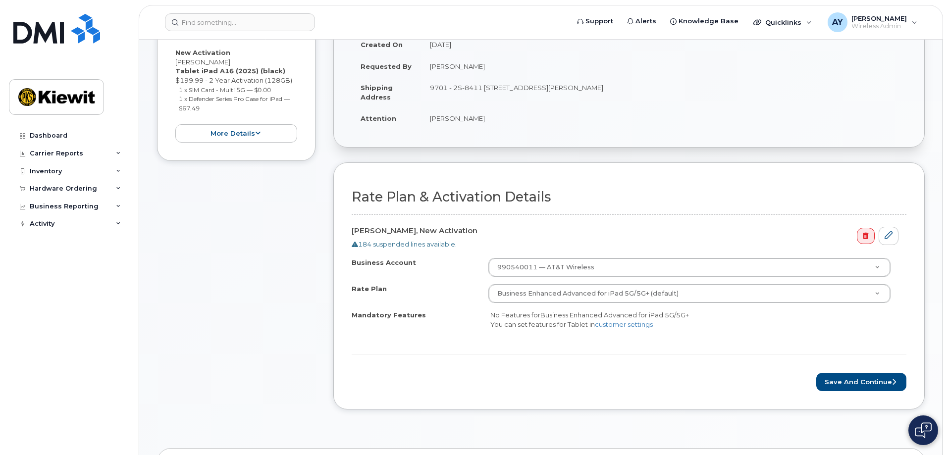
scroll to position [248, 0]
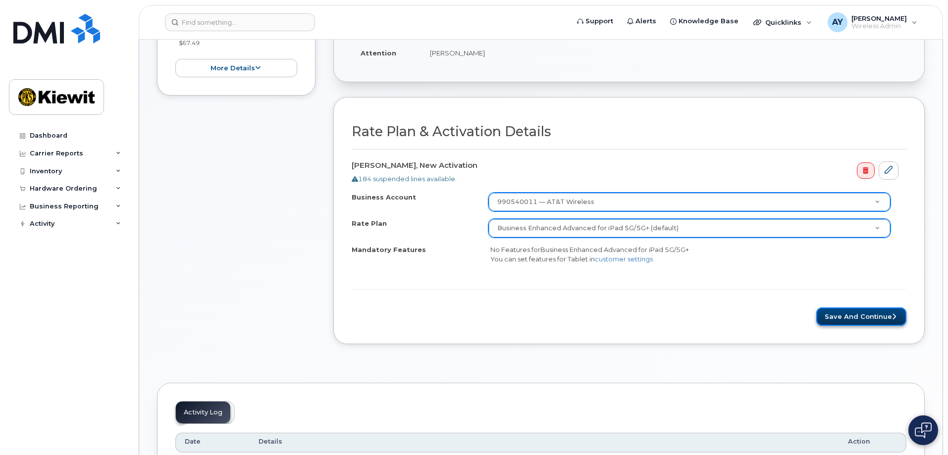
click at [834, 321] on button "Save and Continue" at bounding box center [861, 316] width 90 height 18
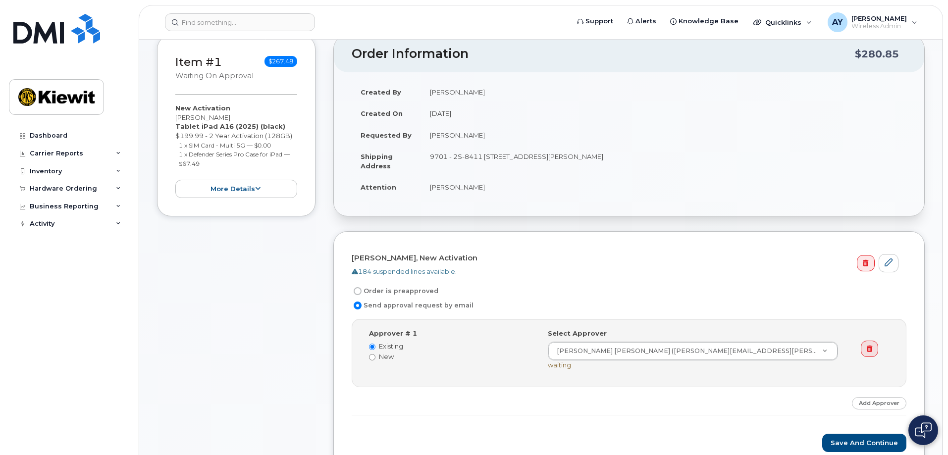
scroll to position [149, 0]
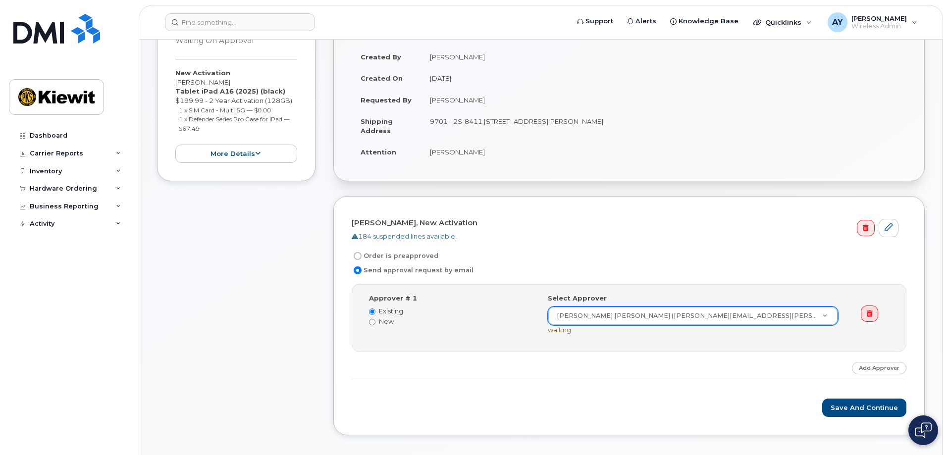
click at [256, 320] on div "Item #1 Waiting On Approval $267.48 New Activation [PERSON_NAME] Tablet iPad A1…" at bounding box center [236, 225] width 158 height 450
click at [282, 359] on div "Item #1 Waiting On Approval $267.48 New Activation [PERSON_NAME] Tablet iPad A1…" at bounding box center [236, 225] width 158 height 450
click at [372, 258] on label "Order is preapproved" at bounding box center [395, 256] width 87 height 12
click at [361, 258] on input "Order is preapproved" at bounding box center [358, 256] width 8 height 8
radio input "true"
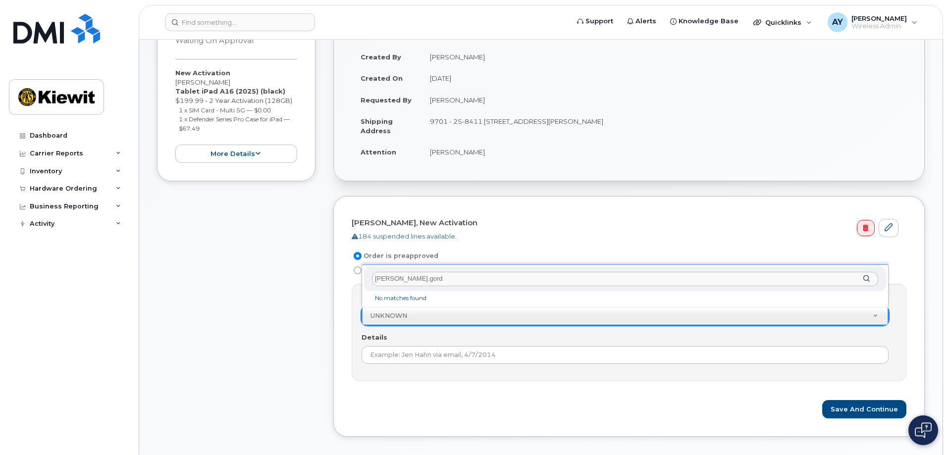
drag, startPoint x: 411, startPoint y: 280, endPoint x: 185, endPoint y: 289, distance: 226.9
type input "d"
type input "g"
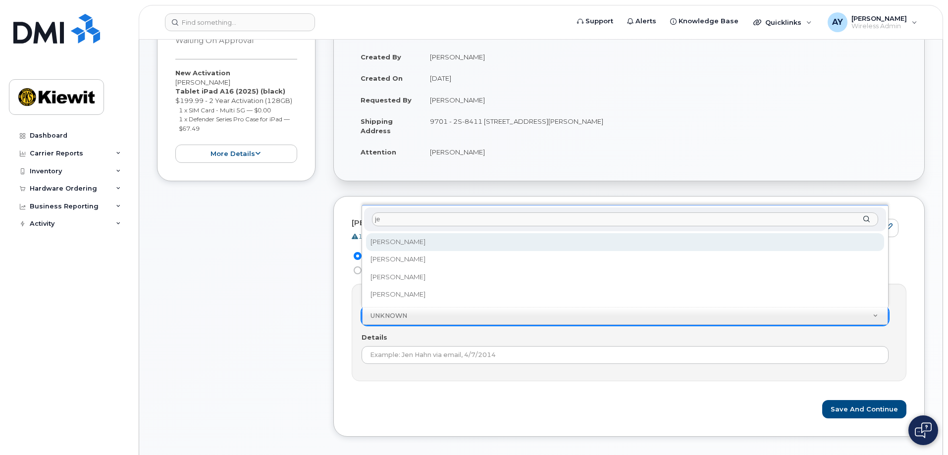
type input "j"
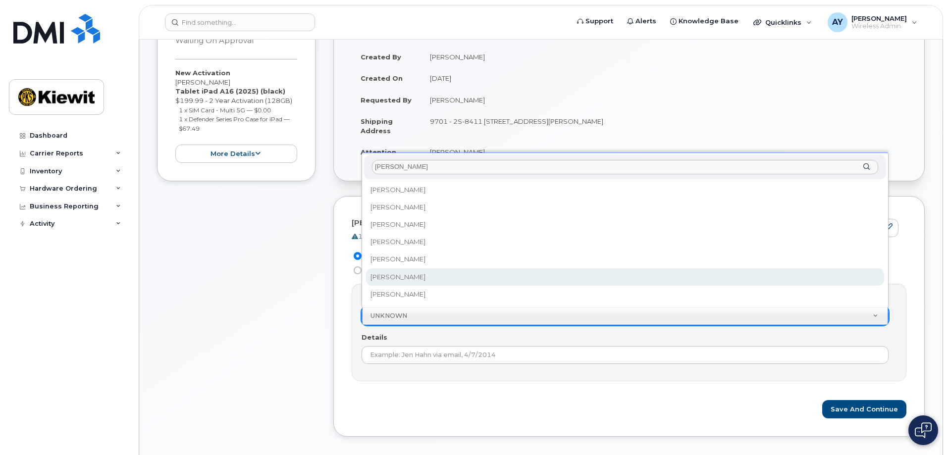
type input "[PERSON_NAME]"
select select "2150135"
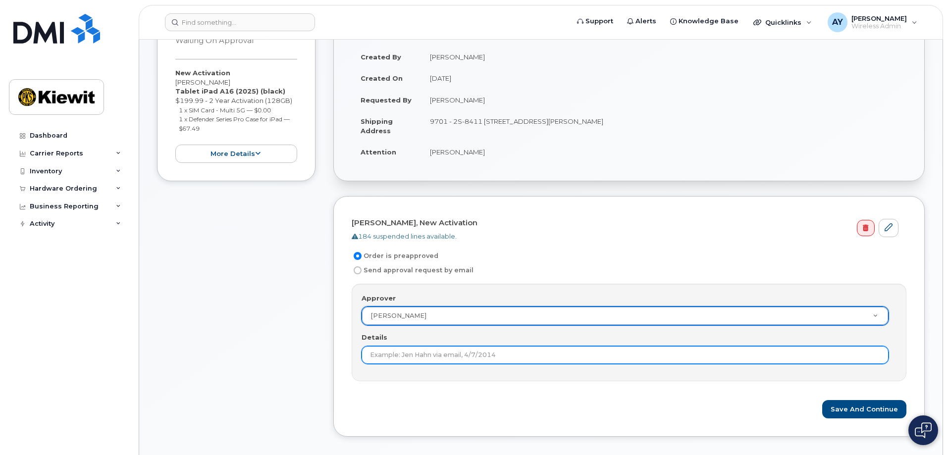
click at [399, 358] on input "Details" at bounding box center [624, 355] width 527 height 18
type input "J"
type input "r"
paste input "106431.1087"
click at [367, 357] on input "[PERSON_NAME] (Area Manager) - [GEOGRAPHIC_DATA] project 106431" at bounding box center [624, 355] width 527 height 18
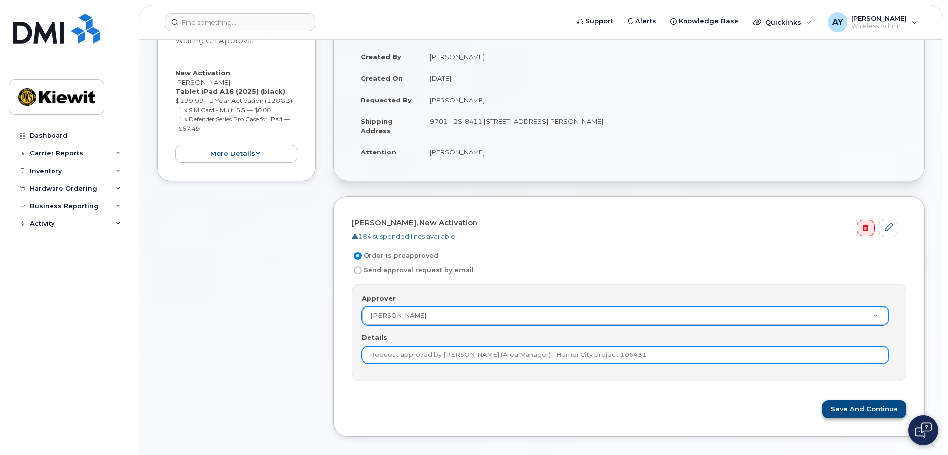
type input "Request approved by [PERSON_NAME] (Area Manager) - Homer City project 106431"
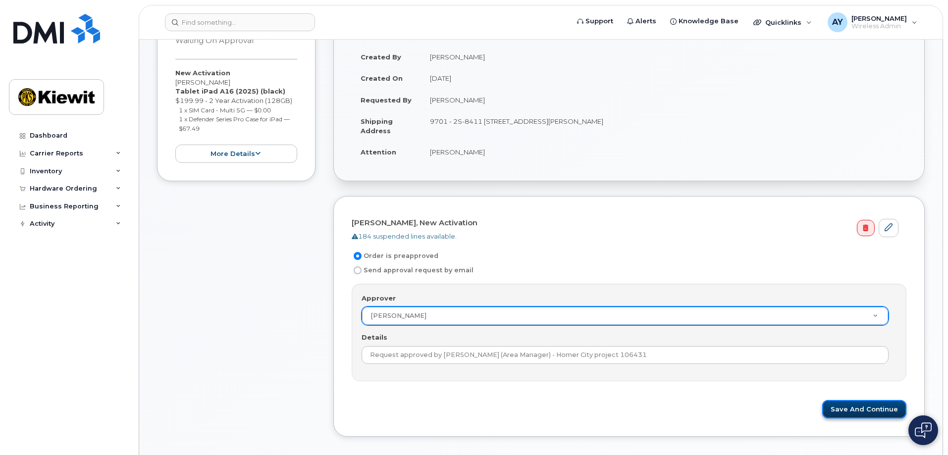
click at [869, 406] on button "Save and Continue" at bounding box center [864, 409] width 84 height 18
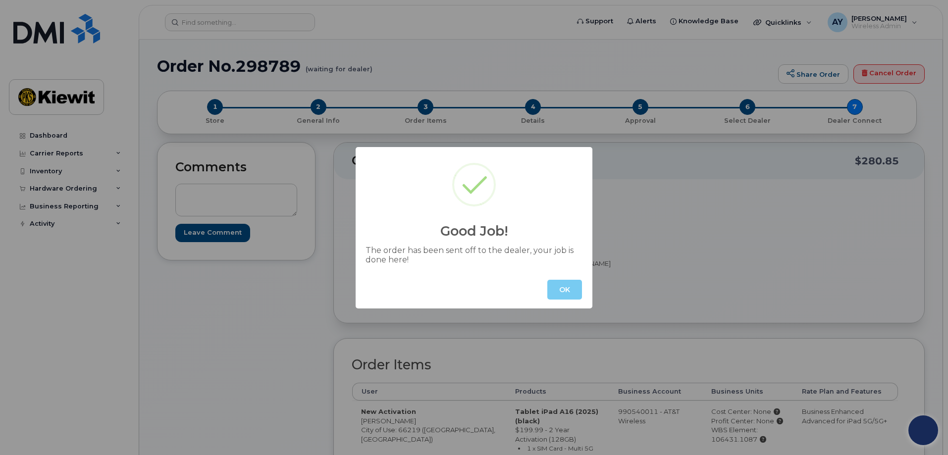
click at [565, 290] on button "OK" at bounding box center [564, 290] width 35 height 20
